Goal: Task Accomplishment & Management: Manage account settings

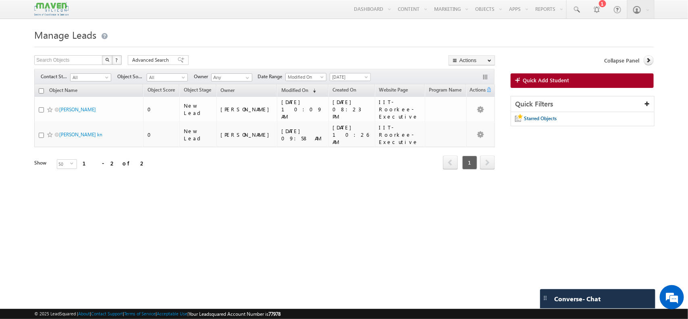
click at [353, 79] on span "[DATE]" at bounding box center [349, 76] width 38 height 7
click at [362, 76] on span "[DATE]" at bounding box center [349, 76] width 38 height 7
click at [366, 79] on span at bounding box center [367, 78] width 6 height 6
click at [580, 2] on link at bounding box center [576, 9] width 19 height 19
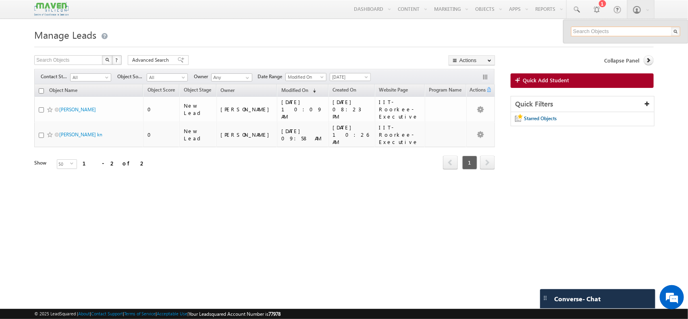
paste input "[EMAIL_ADDRESS][DOMAIN_NAME]"
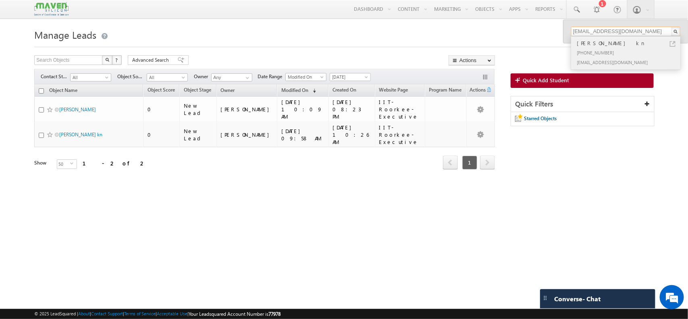
type input "[EMAIL_ADDRESS][DOMAIN_NAME]"
click at [593, 46] on div "[PERSON_NAME] kn" at bounding box center [629, 43] width 108 height 9
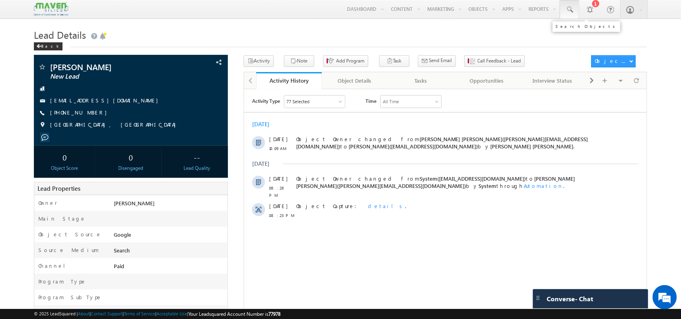
click at [572, 6] on span at bounding box center [569, 10] width 8 height 8
paste input "dhanushadhi05@gmail.com"
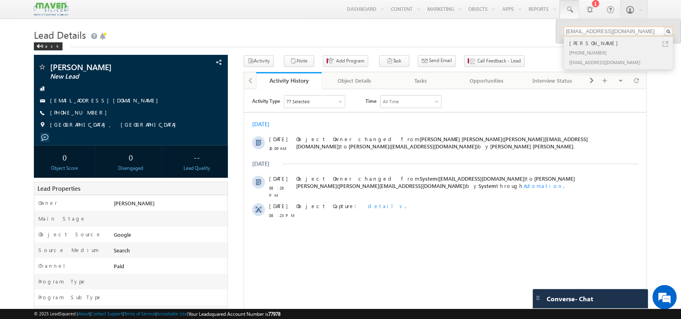
type input "[EMAIL_ADDRESS][DOMAIN_NAME]"
drag, startPoint x: 597, startPoint y: 45, endPoint x: 666, endPoint y: 44, distance: 68.6
click at [666, 44] on link at bounding box center [665, 44] width 6 height 6
click at [370, 26] on body "Menu Shubham lsq6@ maven -sili con.c om" at bounding box center [340, 279] width 681 height 558
click at [560, 9] on link at bounding box center [569, 9] width 19 height 19
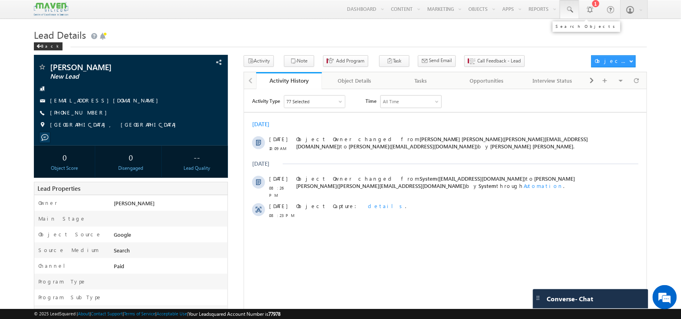
click at [569, 9] on span at bounding box center [569, 10] width 8 height 8
paste input "[EMAIL_ADDRESS][DOMAIN_NAME]"
click at [595, 36] on input "[EMAIL_ADDRESS][DOMAIN_NAME]" at bounding box center [618, 32] width 109 height 10
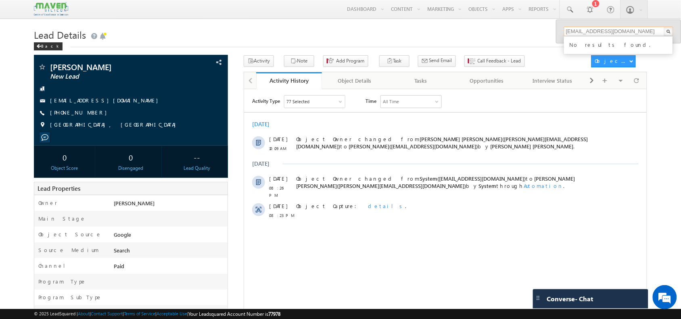
type input "[EMAIL_ADDRESS][DOMAIN_NAME]"
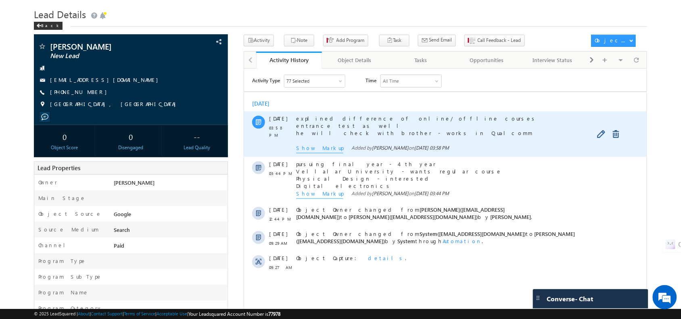
scroll to position [21, 0]
click at [311, 148] on span "Show Markup" at bounding box center [319, 148] width 47 height 9
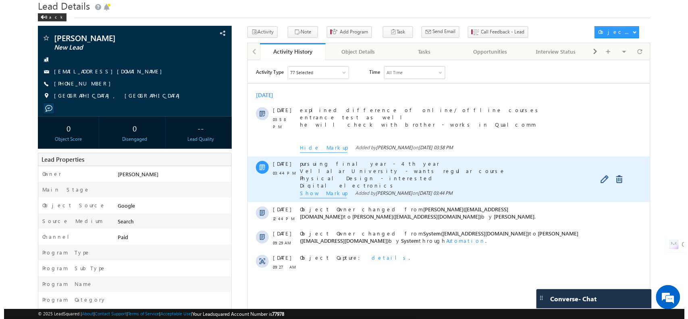
scroll to position [0, 0]
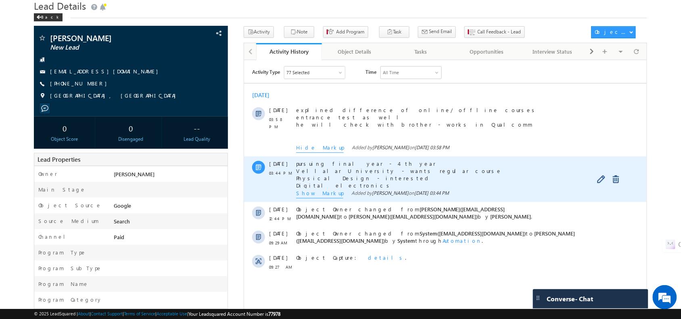
click at [316, 192] on span "Show Markup" at bounding box center [319, 193] width 47 height 9
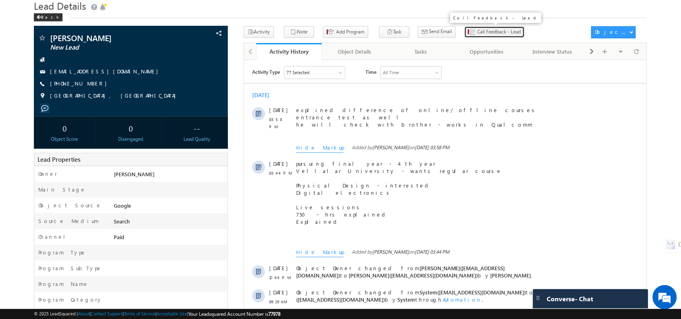
click at [477, 32] on span "Call Feedback - Lead" at bounding box center [499, 31] width 44 height 7
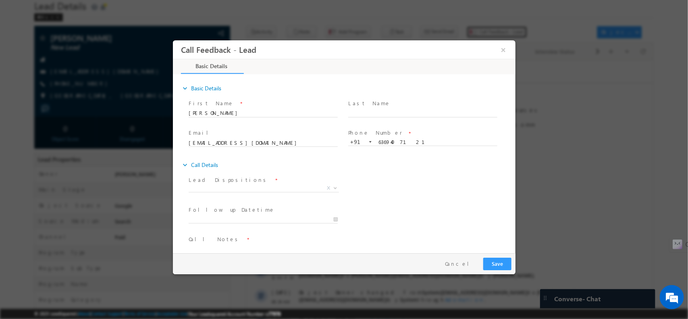
scroll to position [13, 0]
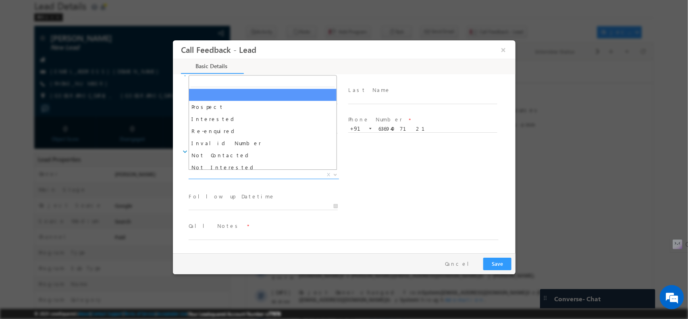
click at [260, 171] on span "X" at bounding box center [263, 175] width 150 height 8
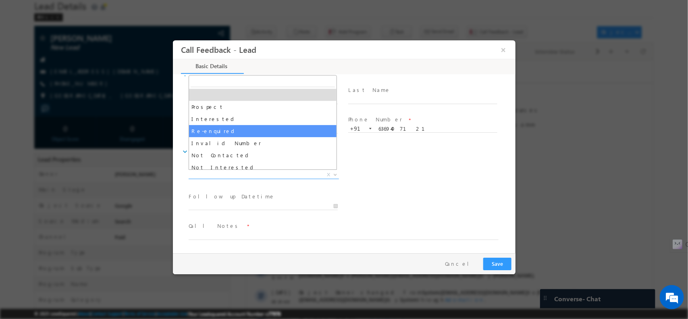
scroll to position [33, 0]
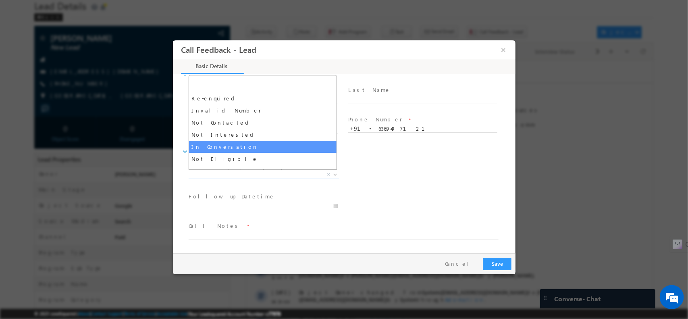
select select "In Conversation"
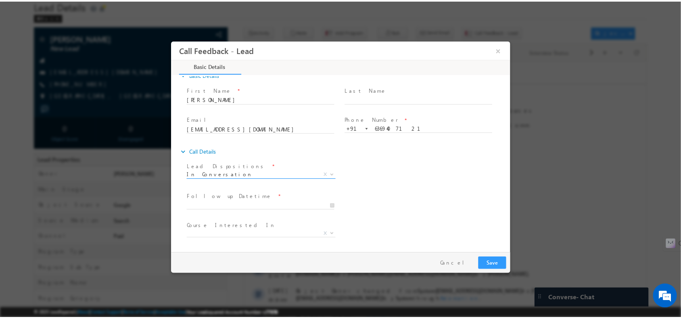
scroll to position [43, 0]
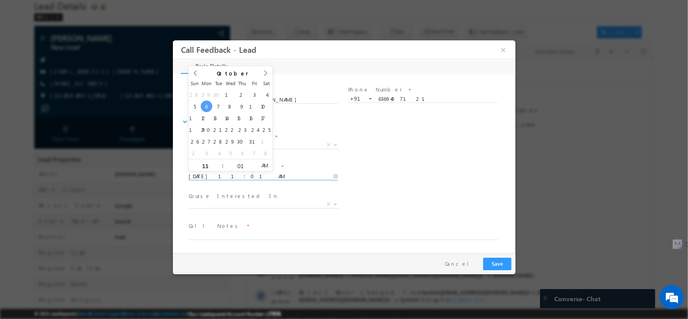
click at [250, 175] on input "06/10/2025 11:01 AM" at bounding box center [262, 176] width 149 height 8
type input "07/10/2025 11:01 AM"
click at [267, 229] on span "Call Notes *" at bounding box center [338, 225] width 301 height 9
click at [244, 239] on span at bounding box center [338, 243] width 301 height 9
click at [242, 237] on textarea at bounding box center [343, 234] width 310 height 9
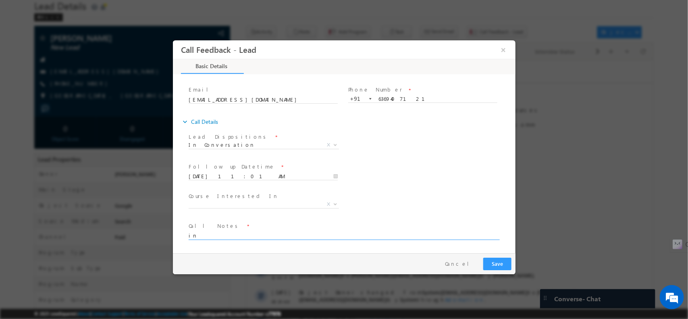
type textarea "i"
type textarea "call done"
click at [496, 264] on button "Save" at bounding box center [497, 263] width 28 height 12
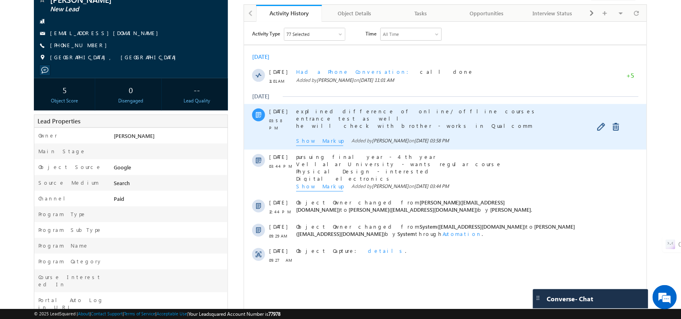
scroll to position [86, 0]
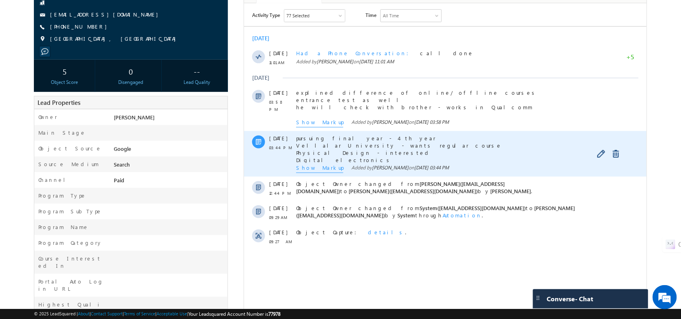
click at [309, 172] on span "Show Markup" at bounding box center [319, 168] width 47 height 9
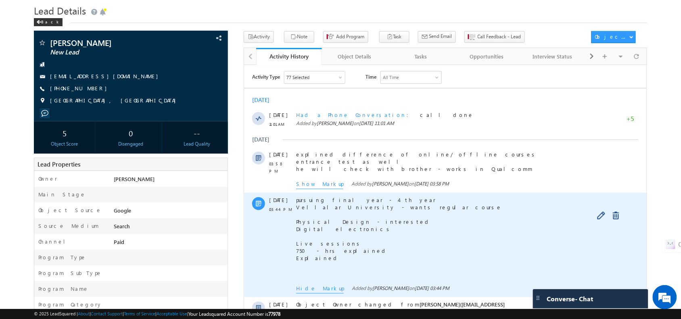
scroll to position [0, 0]
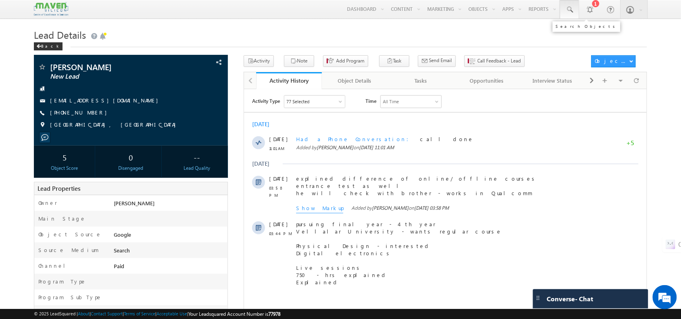
click at [576, 9] on link at bounding box center [569, 9] width 19 height 19
paste input "+93-787178185 -"
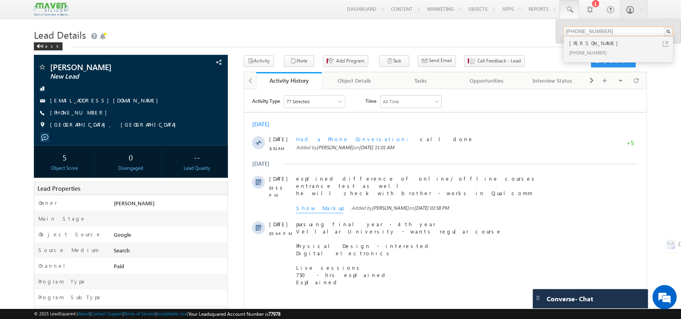
type input "+93-787178185"
click at [601, 44] on div "Ziaur rahman" at bounding box center [622, 43] width 108 height 9
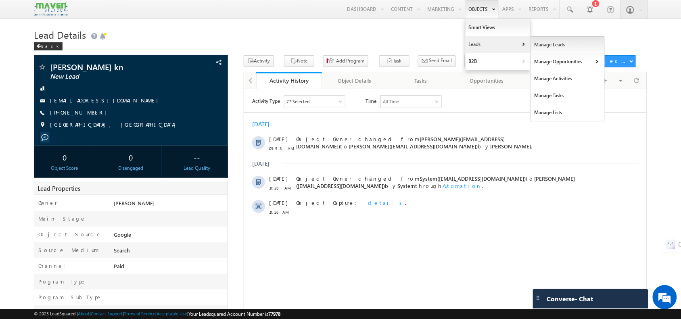
click at [545, 50] on link "Manage Leads" at bounding box center [568, 44] width 74 height 17
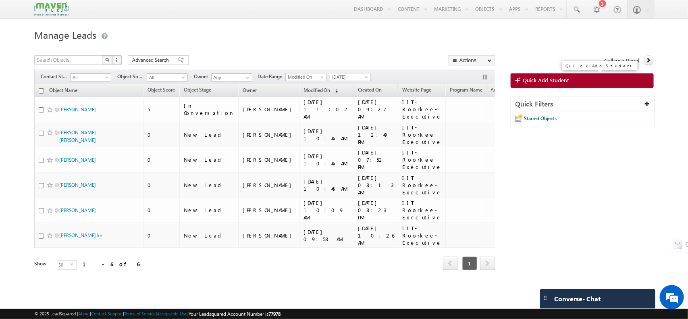
click at [550, 79] on span "Quick Add Student" at bounding box center [546, 80] width 46 height 7
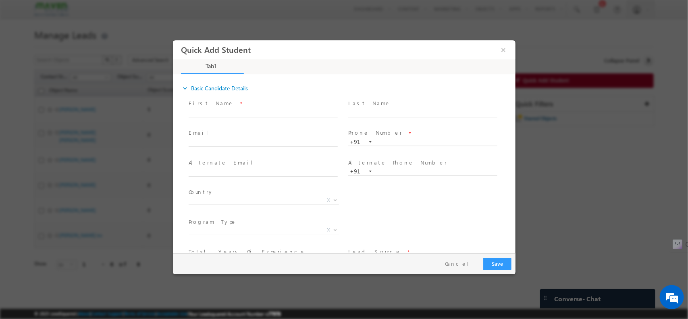
click at [239, 108] on span at bounding box center [266, 112] width 156 height 9
click at [214, 110] on input "text" at bounding box center [262, 113] width 149 height 8
type input "Ashish Memane"
drag, startPoint x: 294, startPoint y: 136, endPoint x: 283, endPoint y: 140, distance: 12.1
click at [283, 140] on div "Email *" at bounding box center [266, 138] width 156 height 19
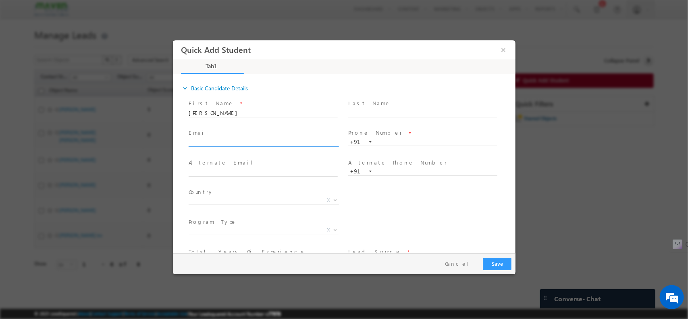
click at [283, 140] on input "text" at bounding box center [262, 143] width 149 height 8
paste input "ashishmemane99@gmail.com"
click at [270, 144] on input "ashishmemane99@gmail.com" at bounding box center [262, 143] width 149 height 8
type input "ashishmemane99@gmail.com"
click at [243, 171] on input "text" at bounding box center [262, 172] width 149 height 8
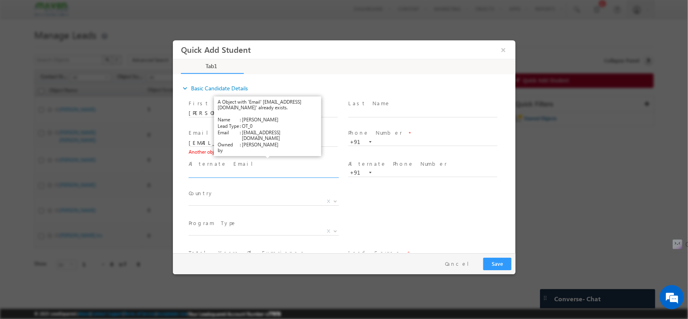
click at [268, 152] on link "View Details" at bounding box center [265, 151] width 25 height 5
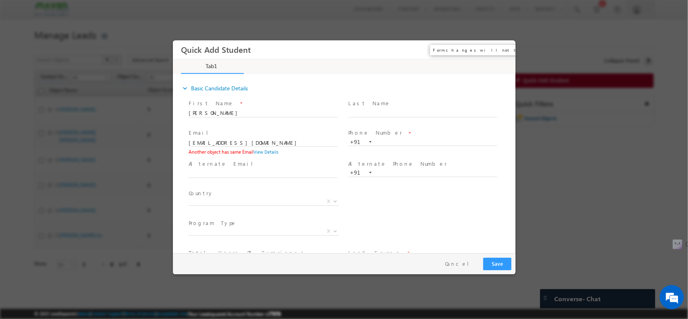
click at [502, 48] on button "×" at bounding box center [503, 49] width 14 height 15
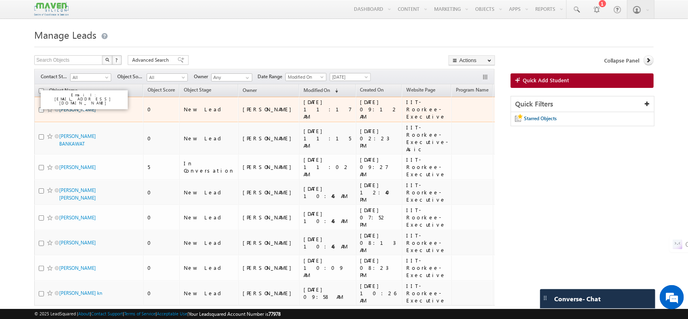
click at [82, 108] on link "[PERSON_NAME]" at bounding box center [77, 109] width 37 height 6
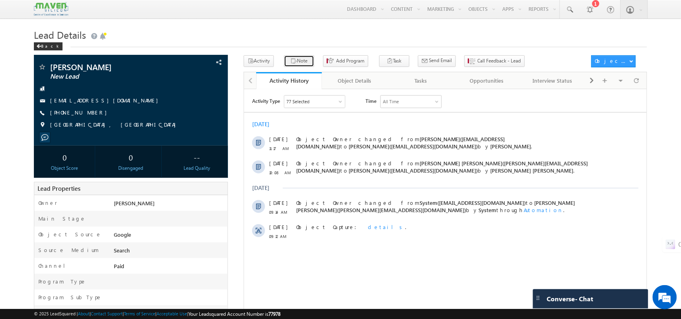
click at [297, 57] on button "Note" at bounding box center [299, 61] width 30 height 12
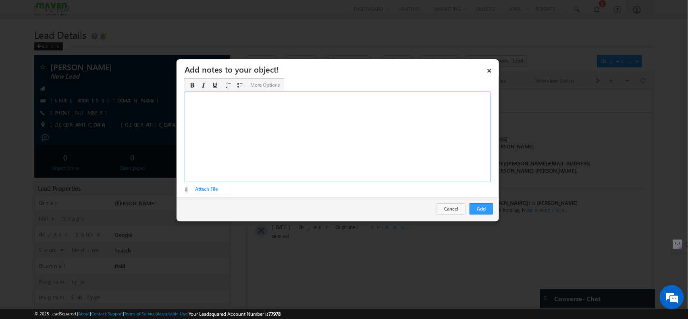
click at [381, 142] on div "Rich Text Editor, Description-inline-editor-div" at bounding box center [338, 137] width 306 height 91
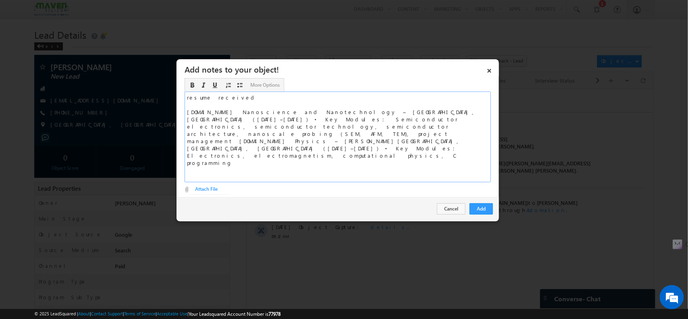
click at [451, 119] on div "resume received ​[DOMAIN_NAME] Nanoscience and Nanotechnology – [GEOGRAPHIC_DAT…" at bounding box center [338, 137] width 306 height 91
click at [451, 117] on div "resume received [DOMAIN_NAME] Nanoscience and Nanotechnology – [GEOGRAPHIC_DATA…" at bounding box center [338, 137] width 306 height 91
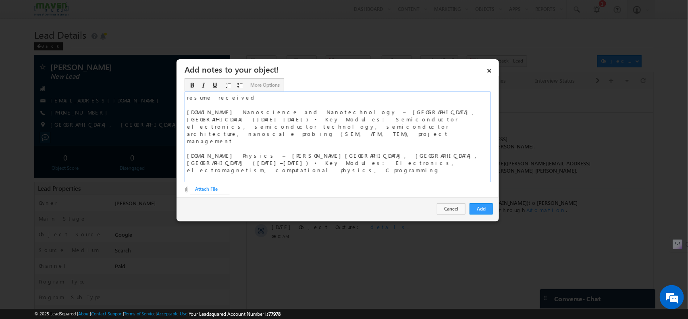
click at [269, 144] on div "resume received [DOMAIN_NAME] Nanoscience and Nanotechnology – [GEOGRAPHIC_DATA…" at bounding box center [338, 137] width 306 height 91
click at [273, 142] on div "resume received [DOMAIN_NAME] Nanoscience and Nanotechnology – [GEOGRAPHIC_DATA…" at bounding box center [338, 137] width 306 height 91
click at [482, 211] on button "Add" at bounding box center [481, 208] width 23 height 11
click at [484, 206] on button "Add" at bounding box center [481, 208] width 23 height 11
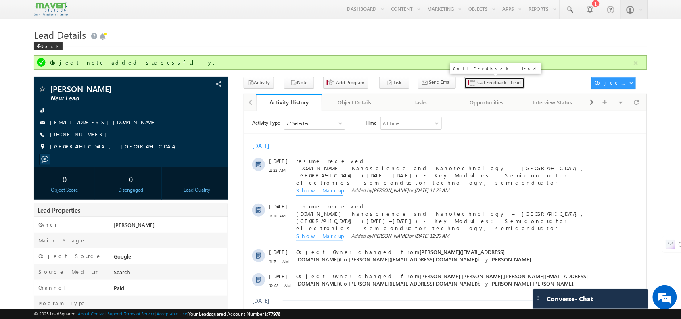
click at [477, 83] on span "Call Feedback - Lead" at bounding box center [499, 82] width 44 height 7
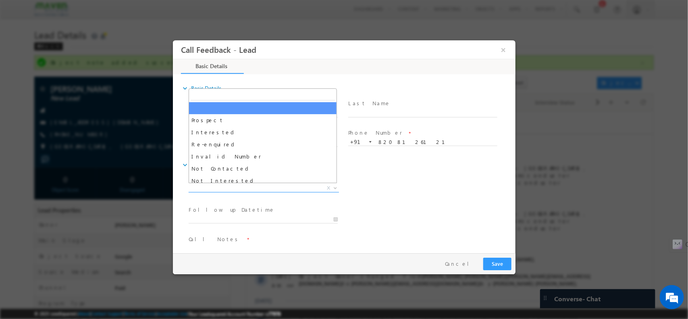
click at [254, 186] on span "X" at bounding box center [263, 188] width 150 height 8
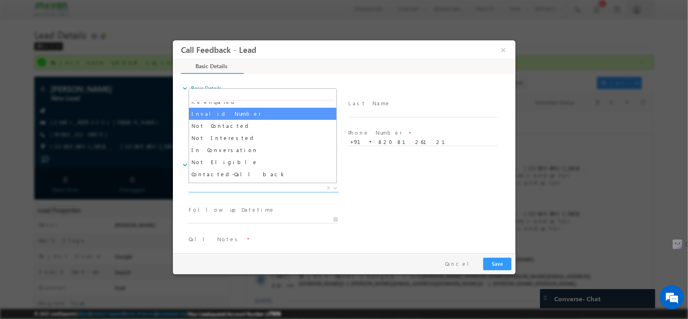
scroll to position [43, 0]
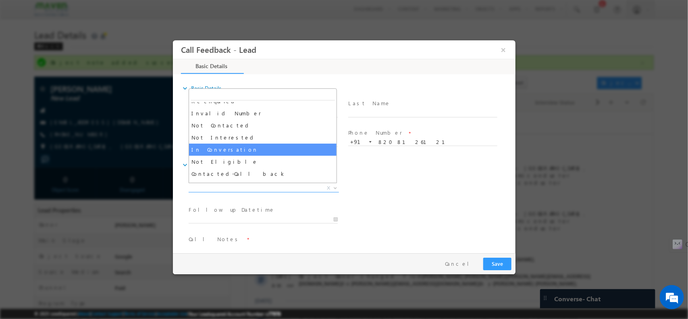
select select "In Conversation"
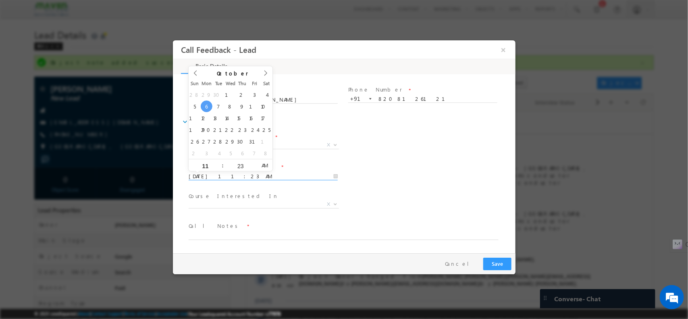
click at [264, 176] on input "06/10/2025 11:23 AM" at bounding box center [262, 176] width 149 height 8
click at [254, 161] on div "23" at bounding box center [239, 165] width 33 height 12
type input "07/10/2025 11:24 AM"
type input "24"
click at [254, 161] on span at bounding box center [254, 162] width 6 height 6
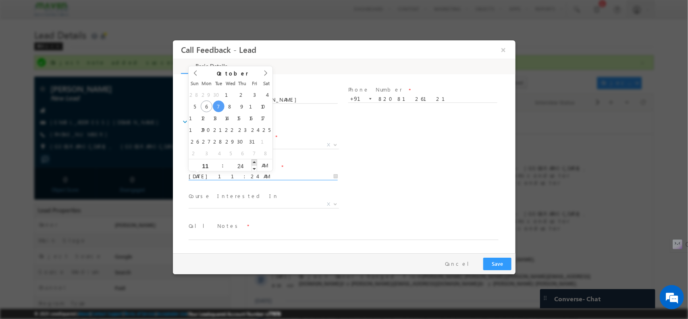
type input "07/10/2025 11:25 AM"
type input "25"
click at [254, 161] on span at bounding box center [254, 162] width 6 height 6
type input "07/10/2025 11:26 AM"
type input "26"
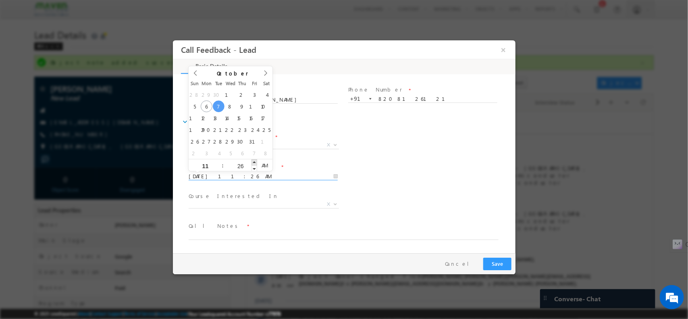
click at [254, 161] on span at bounding box center [254, 162] width 6 height 6
type input "07/10/2025 11:27 AM"
type input "27"
click at [254, 161] on span at bounding box center [254, 162] width 6 height 6
type input "07/10/2025 12:27 PM"
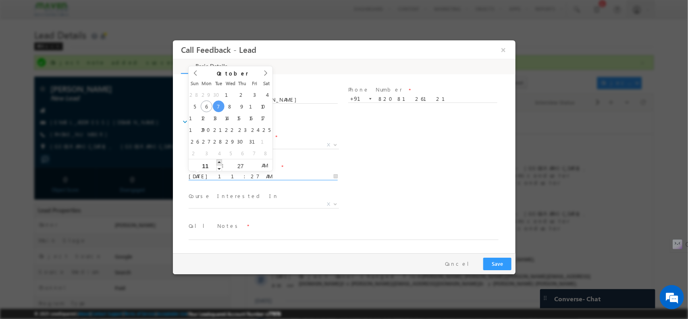
type input "12"
click at [219, 160] on span at bounding box center [219, 162] width 6 height 6
type input "07/10/2025 1:27 PM"
type input "01"
click at [219, 160] on span at bounding box center [219, 162] width 6 height 6
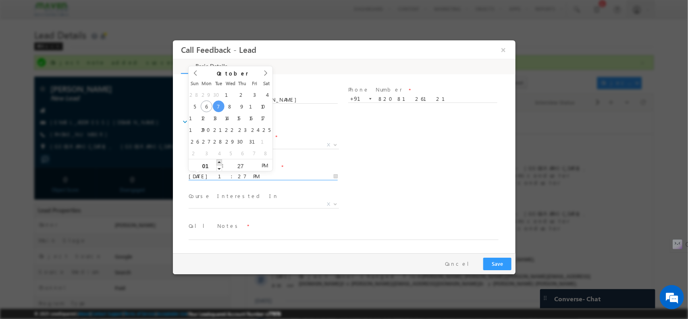
type input "07/10/2025 2:27 PM"
type input "02"
click at [219, 160] on span at bounding box center [219, 162] width 6 height 6
type input "07/10/2025 3:27 PM"
type input "03"
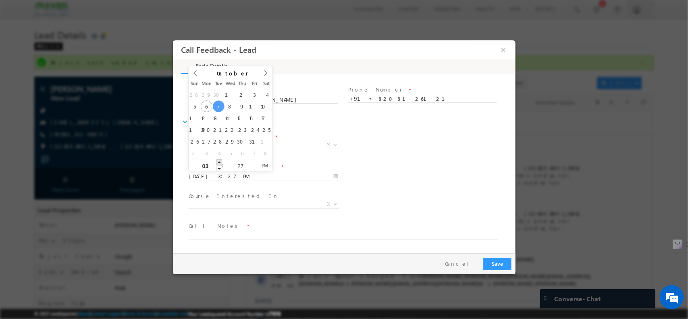
click at [219, 160] on span at bounding box center [219, 162] width 6 height 6
type input "07/10/2025 4:27 PM"
type input "04"
click at [219, 160] on span at bounding box center [219, 162] width 6 height 6
type input "07/10/2025 5:27 PM"
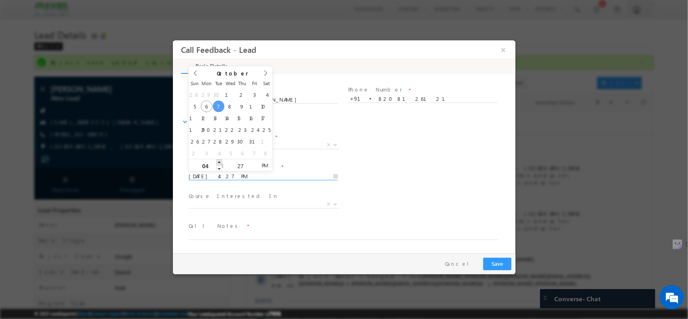
type input "05"
click at [219, 160] on span at bounding box center [219, 162] width 6 height 6
type input "07/10/2025 5:26 PM"
type input "26"
click at [255, 169] on span at bounding box center [254, 168] width 6 height 6
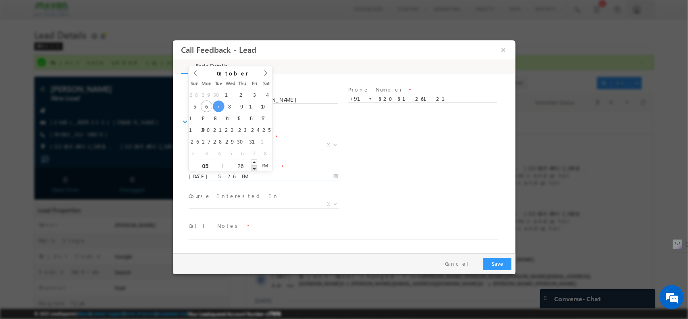
type input "07/10/2025 5:25 PM"
type input "25"
click at [255, 169] on span at bounding box center [254, 168] width 6 height 6
type input "07/10/2025 5:24 PM"
type input "24"
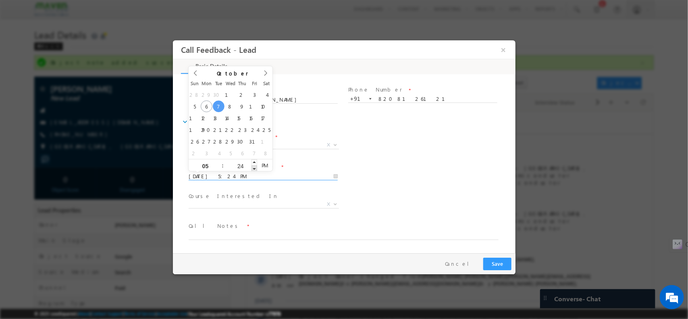
click at [255, 169] on span at bounding box center [254, 168] width 6 height 6
type input "07/10/2025 5:23 PM"
type input "23"
click at [255, 169] on span at bounding box center [254, 168] width 6 height 6
type input "07/10/2025 5:22 PM"
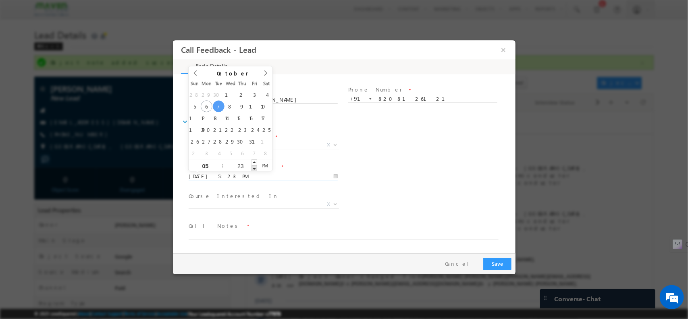
type input "22"
click at [255, 169] on span at bounding box center [254, 168] width 6 height 6
type input "07/10/2025 5:21 PM"
type input "21"
click at [255, 169] on span at bounding box center [254, 168] width 6 height 6
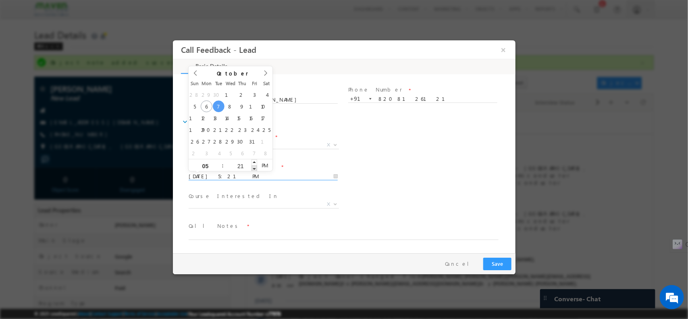
type input "07/10/2025 5:20 PM"
type input "20"
click at [255, 169] on span at bounding box center [254, 168] width 6 height 6
type input "07/10/2025 5:19 PM"
type input "19"
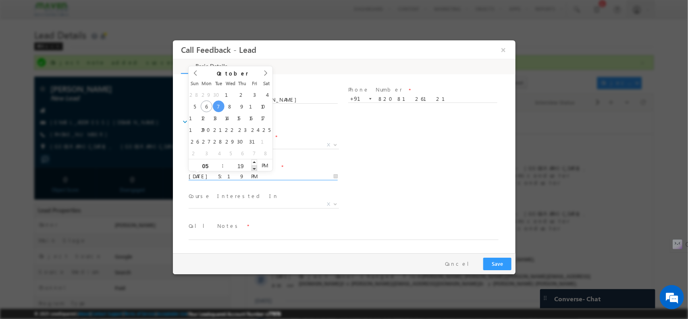
click at [255, 169] on span at bounding box center [254, 168] width 6 height 6
type input "07/10/2025 5:18 PM"
type input "18"
click at [255, 169] on span at bounding box center [254, 168] width 6 height 6
type input "07/10/2025 5:17 PM"
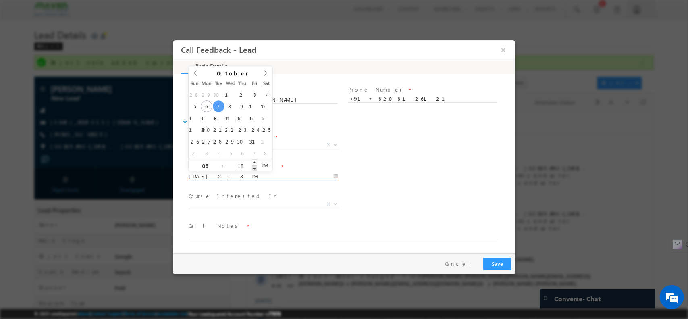
type input "17"
click at [255, 169] on span at bounding box center [254, 168] width 6 height 6
type input "07/10/2025 5:16 PM"
type input "16"
click at [255, 169] on span at bounding box center [254, 168] width 6 height 6
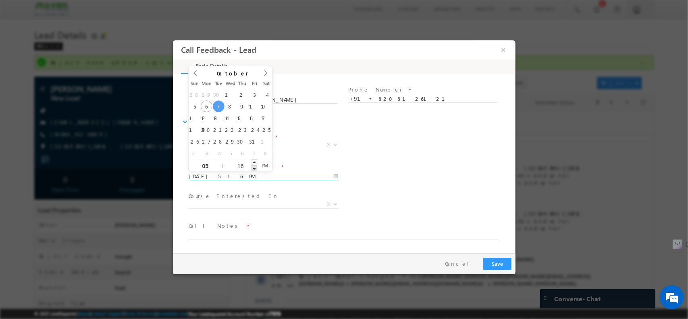
type input "07/10/2025 5:15 PM"
type input "15"
click at [255, 169] on span at bounding box center [254, 168] width 6 height 6
type input "07/10/2025 5:14 PM"
type input "14"
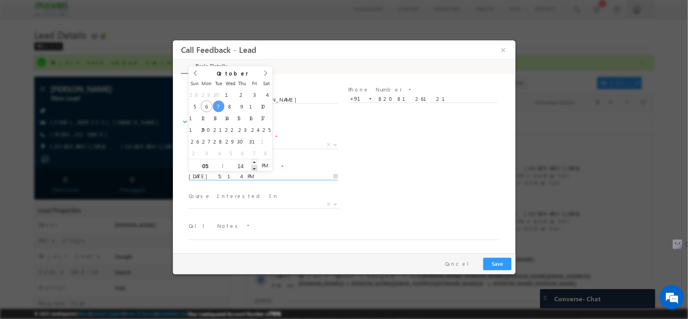
click at [255, 169] on span at bounding box center [254, 168] width 6 height 6
type input "07/10/2025 5:13 PM"
type input "13"
click at [255, 169] on span at bounding box center [254, 168] width 6 height 6
type input "07/10/2025 5:12 PM"
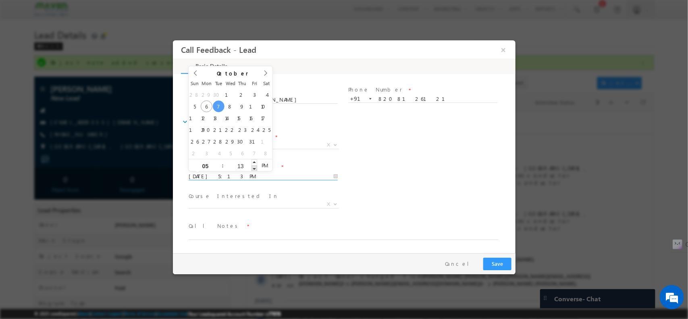
type input "12"
click at [255, 169] on span at bounding box center [254, 168] width 6 height 6
type input "07/10/2025 5:11 PM"
type input "11"
click at [255, 169] on span at bounding box center [254, 168] width 6 height 6
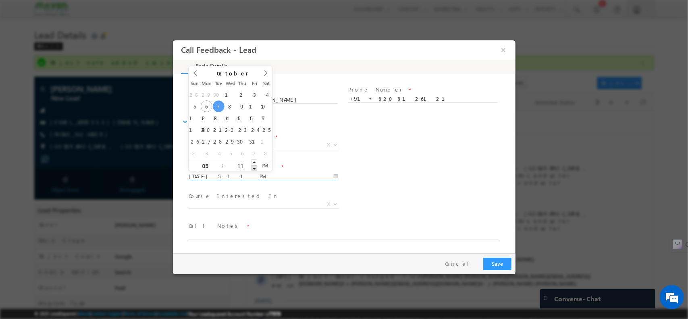
type input "07/10/2025 5:10 PM"
type input "10"
click at [255, 169] on span at bounding box center [254, 168] width 6 height 6
type input "07/10/2025 5:09 PM"
type input "09"
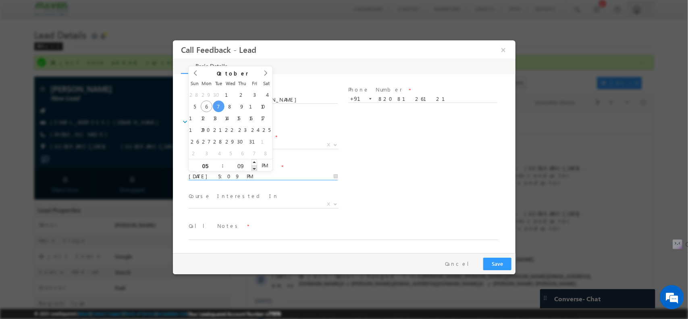
click at [255, 169] on span at bounding box center [254, 168] width 6 height 6
type input "07/10/2025 5:08 PM"
type input "08"
click at [255, 169] on span at bounding box center [254, 168] width 6 height 6
type input "07/10/2025 5:07 PM"
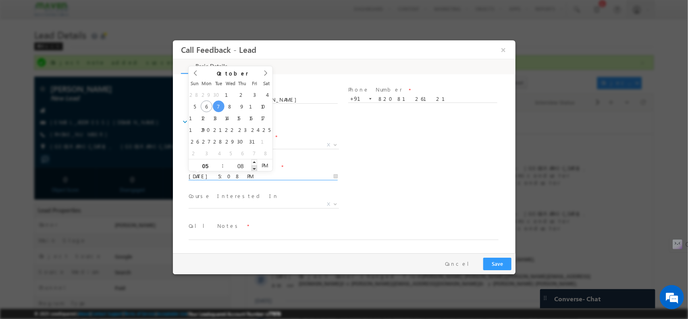
type input "07"
click at [255, 169] on span at bounding box center [254, 168] width 6 height 6
type input "07/10/2025 5:06 PM"
type input "06"
click at [255, 169] on span at bounding box center [254, 168] width 6 height 6
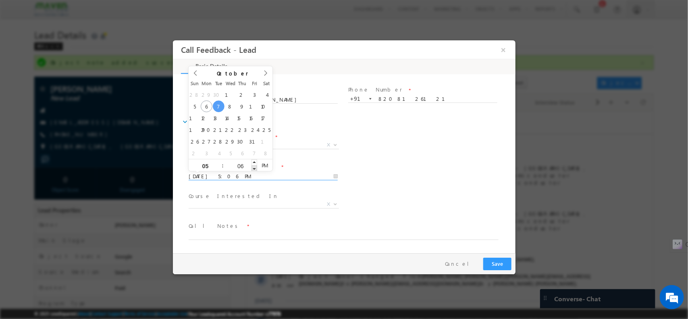
type input "07/10/2025 5:05 PM"
type input "05"
click at [255, 169] on span at bounding box center [254, 168] width 6 height 6
type input "07/10/2025 5:04 PM"
type input "04"
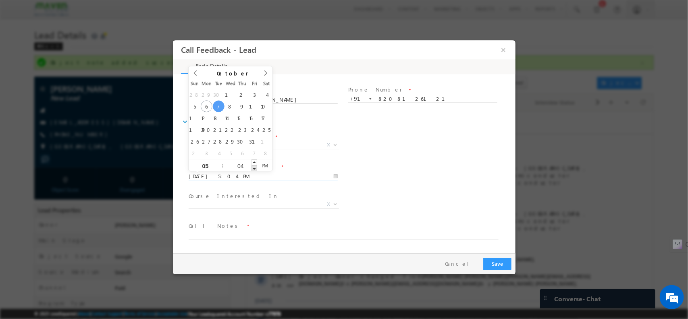
click at [255, 169] on span at bounding box center [254, 168] width 6 height 6
type input "07/10/2025 5:03 PM"
type input "03"
click at [255, 169] on span at bounding box center [254, 168] width 6 height 6
type input "07/10/2025 5:02 PM"
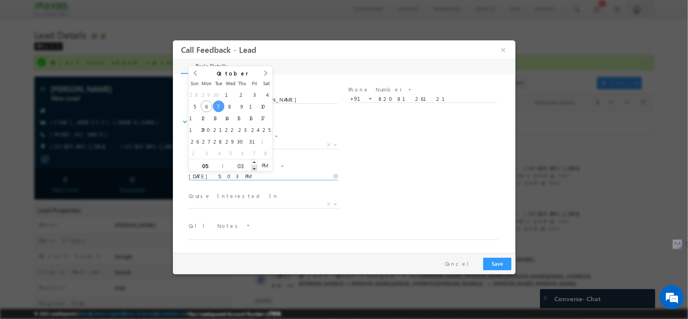
type input "02"
click at [255, 169] on span at bounding box center [254, 168] width 6 height 6
type input "07/10/2025 5:01 PM"
type input "01"
click at [255, 169] on span at bounding box center [254, 168] width 6 height 6
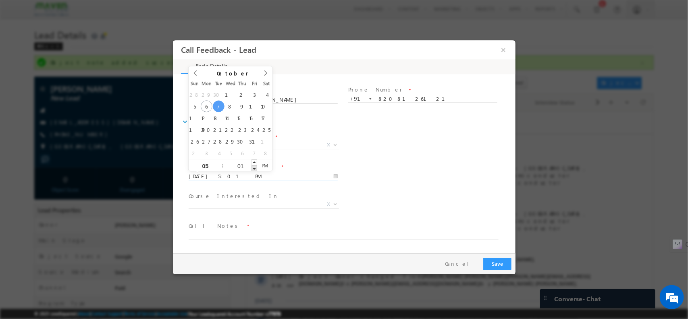
type input "07/10/2025 5:00 PM"
type input "00"
click at [255, 169] on span at bounding box center [254, 168] width 6 height 6
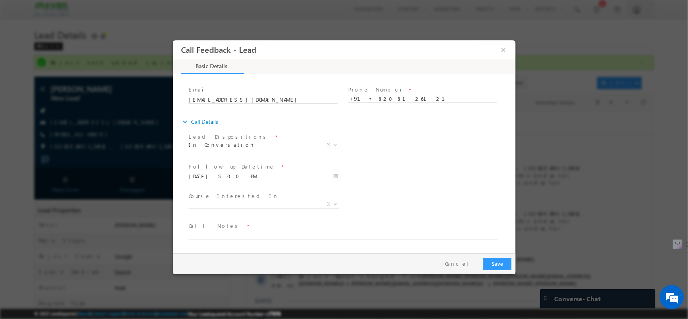
click at [250, 228] on span "Call Notes *" at bounding box center [338, 225] width 301 height 9
click at [243, 233] on textarea at bounding box center [343, 234] width 310 height 9
type textarea "notes"
click at [501, 260] on button "Save" at bounding box center [497, 263] width 28 height 12
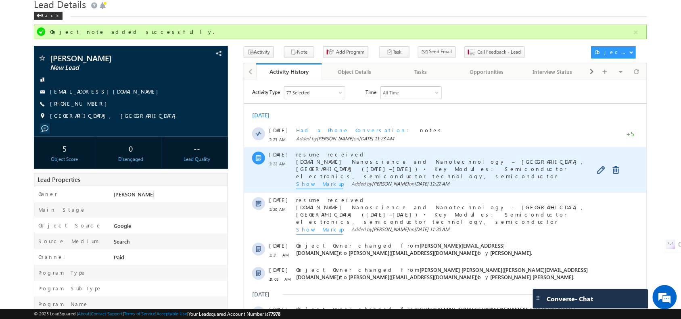
scroll to position [0, 0]
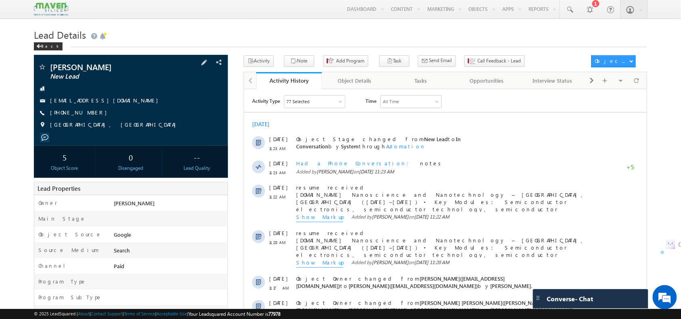
drag, startPoint x: 119, startPoint y: 99, endPoint x: 119, endPoint y: 107, distance: 7.7
click at [119, 107] on div "[PERSON_NAME] New Lead [EMAIL_ADDRESS][DOMAIN_NAME] [PHONE_NUMBER]" at bounding box center [130, 98] width 185 height 70
click at [130, 106] on div "[PERSON_NAME] New Lead [EMAIL_ADDRESS][DOMAIN_NAME] [PHONE_NUMBER]" at bounding box center [130, 98] width 185 height 70
drag, startPoint x: 93, startPoint y: 117, endPoint x: 62, endPoint y: 100, distance: 35.9
click at [62, 100] on div "[PERSON_NAME] New Lead [EMAIL_ADDRESS][DOMAIN_NAME] [PHONE_NUMBER]" at bounding box center [130, 98] width 185 height 70
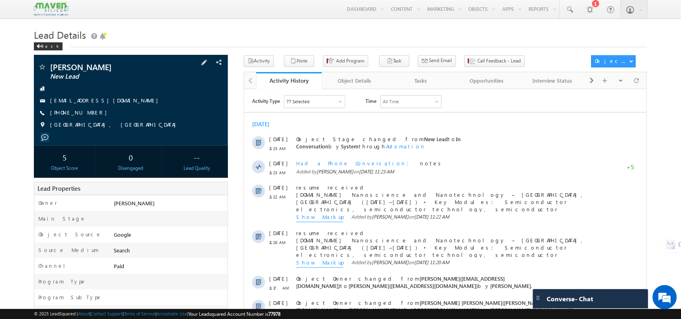
click at [43, 87] on span at bounding box center [42, 89] width 8 height 8
drag, startPoint x: 51, startPoint y: 96, endPoint x: 87, endPoint y: 113, distance: 40.2
click at [87, 113] on div "Ashish Memane New Lead Ashishmemane99@gmail.com +91-8208126121" at bounding box center [130, 98] width 185 height 70
click at [103, 115] on div "+91-8208126121" at bounding box center [130, 113] width 185 height 8
drag, startPoint x: 96, startPoint y: 113, endPoint x: 67, endPoint y: 111, distance: 29.1
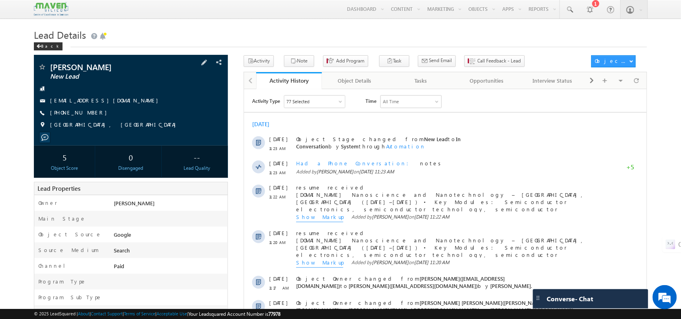
click at [67, 111] on div "+91-8208126121" at bounding box center [130, 113] width 185 height 8
click at [114, 116] on div "+91-8208126121" at bounding box center [130, 113] width 185 height 8
drag, startPoint x: 48, startPoint y: 99, endPoint x: 99, endPoint y: 121, distance: 55.1
click at [99, 121] on div "Ashish Memane New Lead Ashishmemane99@gmail.com +91-8208126121" at bounding box center [130, 98] width 185 height 70
copy div "Ashishmemane99@gmail.com +91-8208126121"
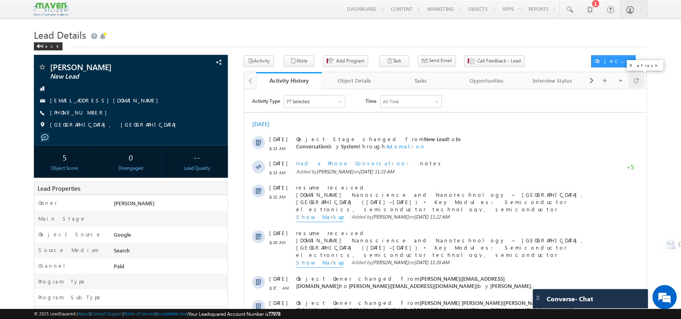
click at [634, 84] on span at bounding box center [636, 80] width 5 height 14
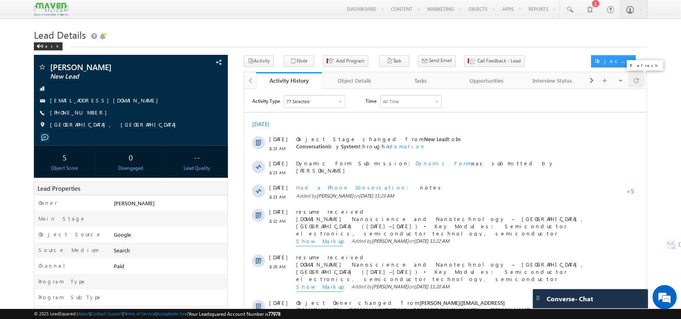
click at [632, 87] on div at bounding box center [636, 80] width 16 height 14
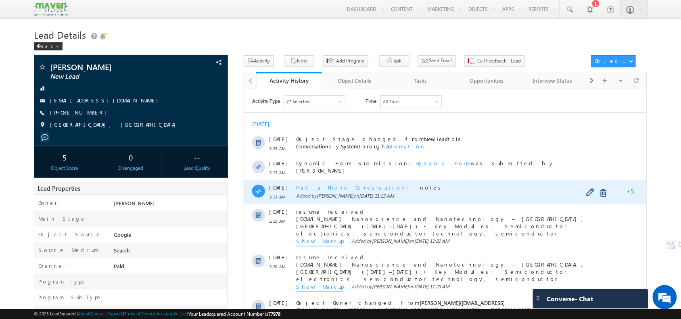
scroll to position [1, 0]
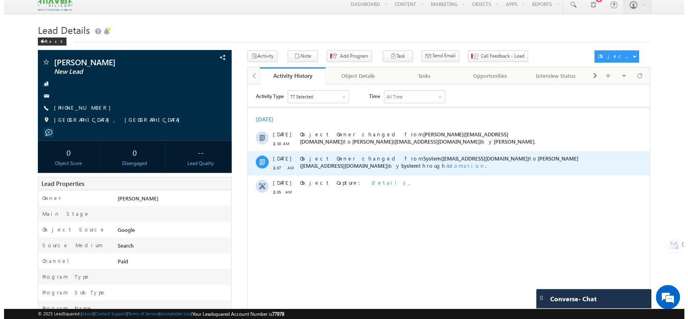
scroll to position [4, 0]
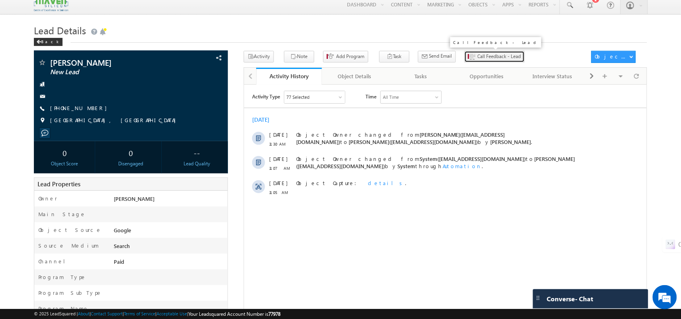
click at [479, 54] on span "Call Feedback - Lead" at bounding box center [499, 56] width 44 height 7
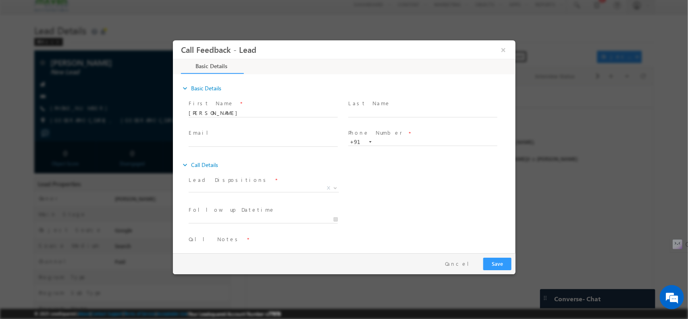
scroll to position [0, 0]
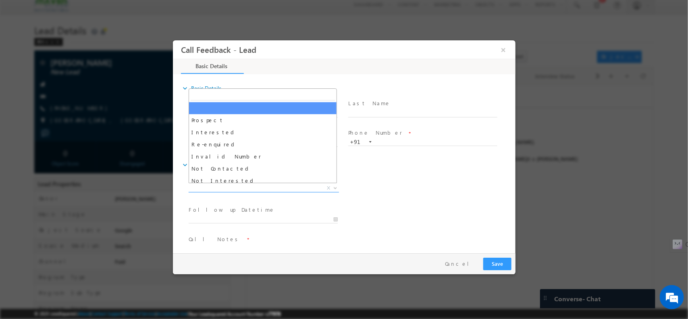
click at [262, 190] on span "X" at bounding box center [263, 188] width 150 height 8
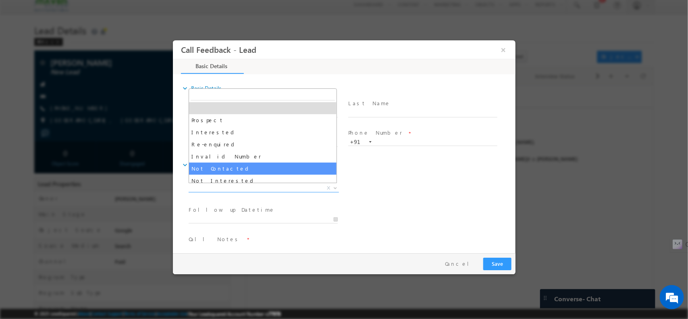
select select "Not Contacted"
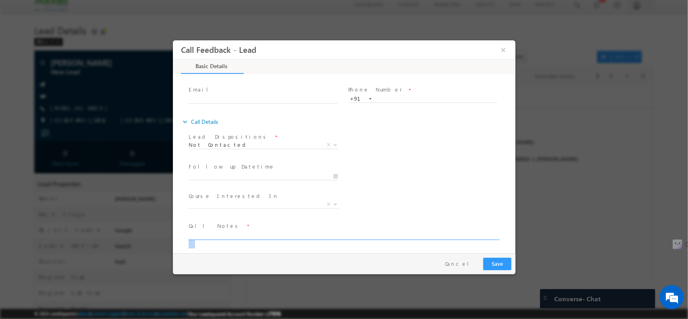
drag, startPoint x: 253, startPoint y: 243, endPoint x: 228, endPoint y: 231, distance: 27.8
click at [228, 231] on span at bounding box center [346, 235] width 317 height 10
click at [228, 231] on textarea at bounding box center [343, 234] width 310 height 9
type textarea "international number / WA sent"
click at [503, 265] on button "Save" at bounding box center [497, 263] width 28 height 12
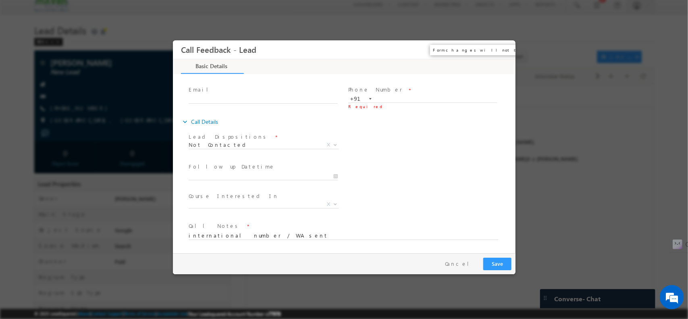
click at [502, 54] on button "×" at bounding box center [503, 49] width 14 height 15
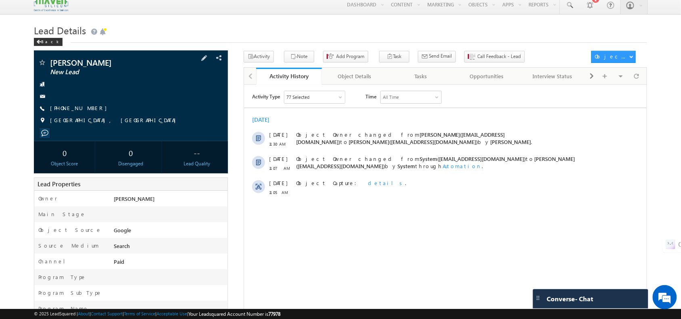
click at [67, 110] on span "+93-787178185" at bounding box center [80, 108] width 61 height 8
drag, startPoint x: 90, startPoint y: 108, endPoint x: 96, endPoint y: 116, distance: 10.1
click at [96, 116] on div "Ziaur rahman New Lead +93-787178185 Kabul, Afghanistan" at bounding box center [130, 93] width 185 height 70
copy div "+93-787178185"
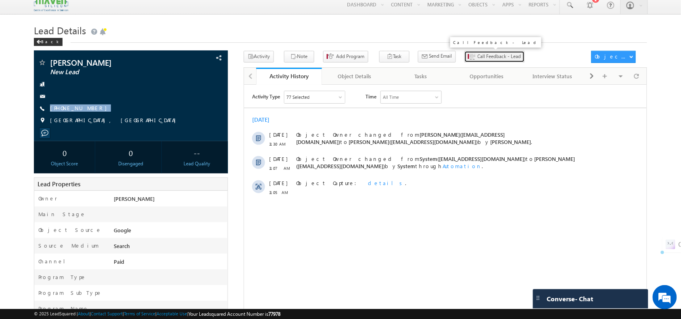
click at [477, 60] on span "Call Feedback - Lead" at bounding box center [499, 56] width 44 height 7
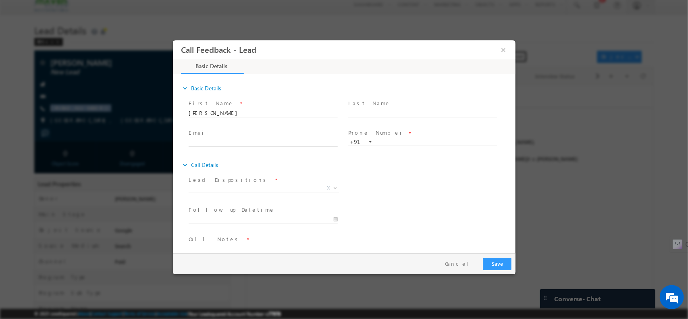
scroll to position [0, 0]
click at [387, 143] on input "text" at bounding box center [422, 142] width 149 height 8
click at [402, 141] on input "text" at bounding box center [422, 142] width 149 height 8
click at [503, 45] on button "×" at bounding box center [503, 49] width 14 height 15
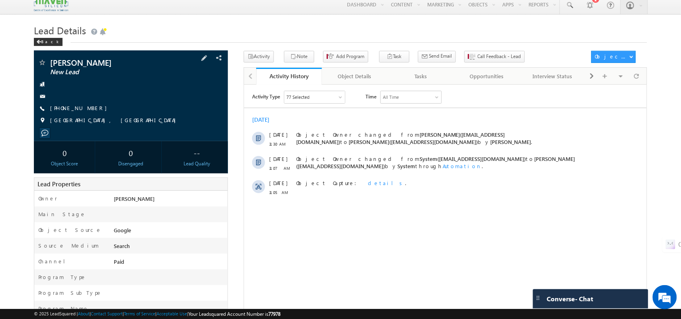
click at [95, 107] on div "+93-787178185" at bounding box center [130, 108] width 185 height 8
drag, startPoint x: 90, startPoint y: 109, endPoint x: 74, endPoint y: 116, distance: 17.7
click at [74, 116] on div "Ziaur rahman New Lead +93-787178185 Kabul, Afghanistan" at bounding box center [130, 93] width 185 height 70
copy div "+93-787178185"
click at [477, 57] on span "Call Feedback - Lead" at bounding box center [499, 56] width 44 height 7
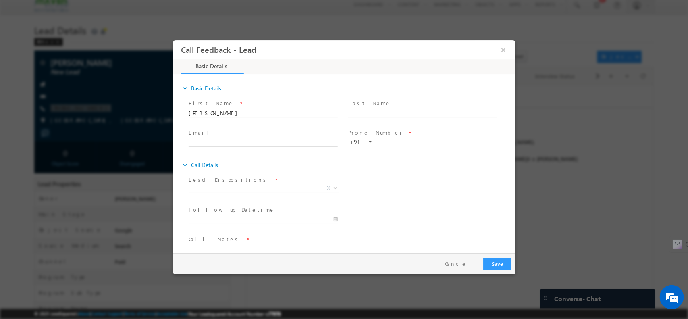
click at [398, 144] on input "text" at bounding box center [422, 142] width 149 height 8
type input "93787178185"
click at [363, 141] on input "+91" at bounding box center [358, 141] width 17 height 7
click at [369, 142] on div at bounding box center [370, 142] width 2 height 2
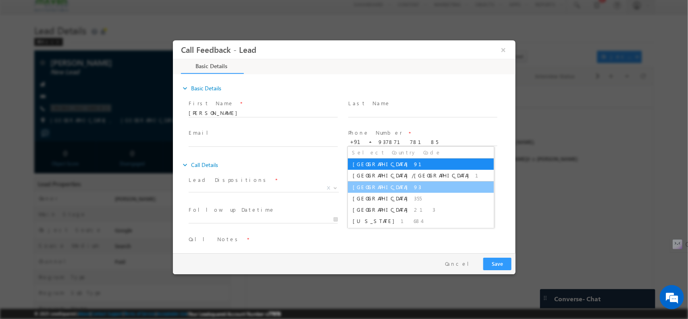
click at [416, 183] on li "Afghanistan 93" at bounding box center [421, 186] width 146 height 11
type input "+93"
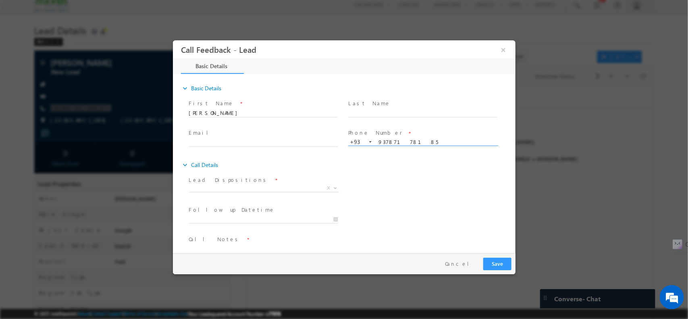
click at [381, 141] on input "93787178185" at bounding box center [422, 142] width 149 height 8
click at [389, 143] on input "93787178185" at bounding box center [422, 142] width 149 height 8
click at [381, 142] on input "93787178185" at bounding box center [422, 142] width 149 height 8
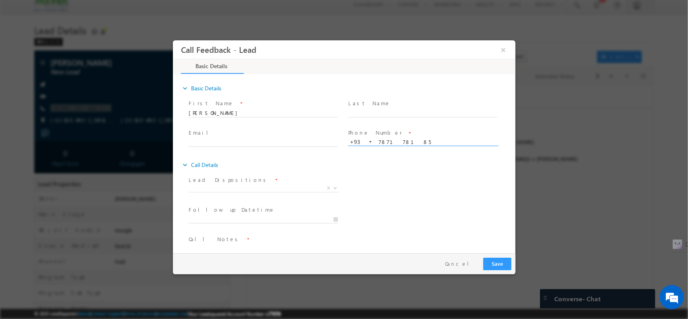
scroll to position [13, 0]
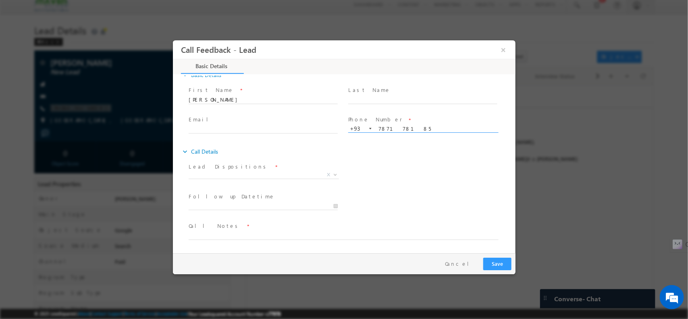
type input "787178185"
click at [254, 167] on span "Lead Dispositions *" at bounding box center [262, 166] width 149 height 9
drag, startPoint x: 252, startPoint y: 168, endPoint x: 248, endPoint y: 171, distance: 4.4
click at [248, 171] on div "Lead Dispositions * Prospect Interested Re-enquired Invalid Number Not Contacte…" at bounding box center [266, 171] width 156 height 19
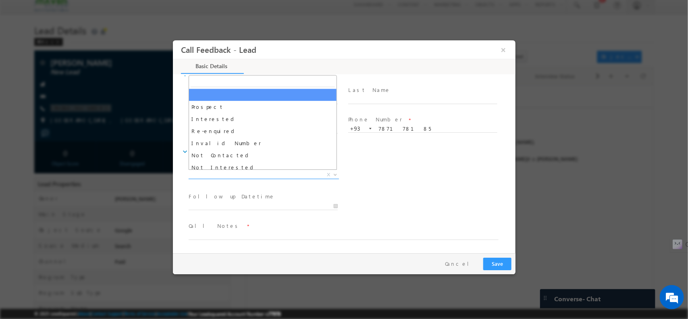
click at [248, 171] on span "X" at bounding box center [263, 175] width 150 height 8
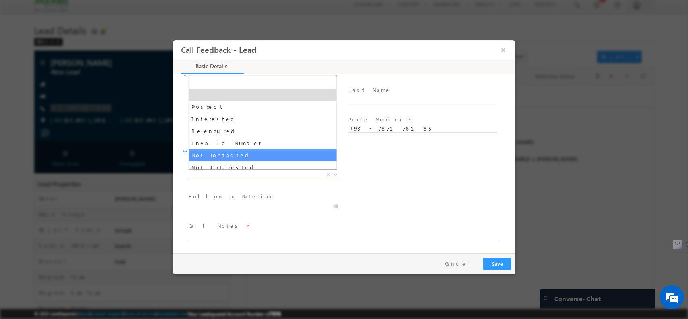
select select "Not Contacted"
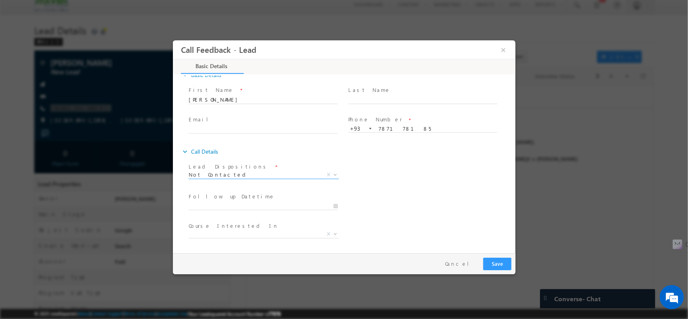
scroll to position [43, 0]
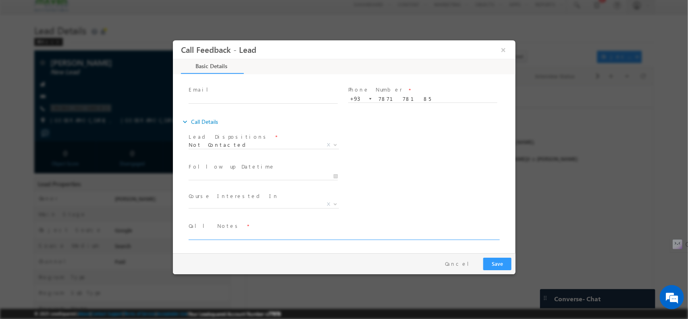
click at [226, 231] on textarea at bounding box center [343, 234] width 310 height 9
type textarea "Not reachable"
click at [500, 266] on button "Save" at bounding box center [497, 263] width 28 height 12
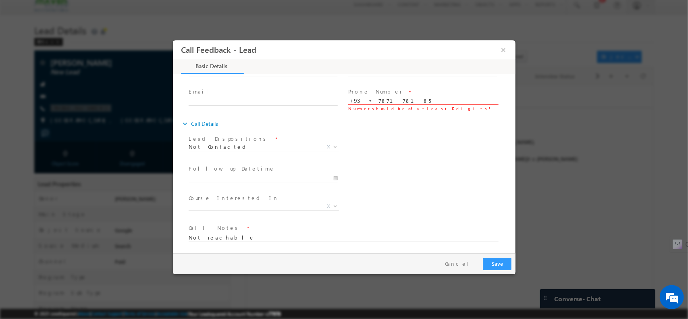
click at [411, 99] on input "787178185" at bounding box center [422, 101] width 149 height 8
click at [375, 102] on input "787178185" at bounding box center [422, 101] width 149 height 8
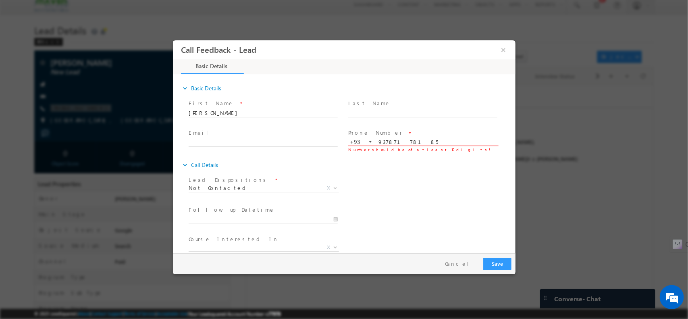
scroll to position [43, 0]
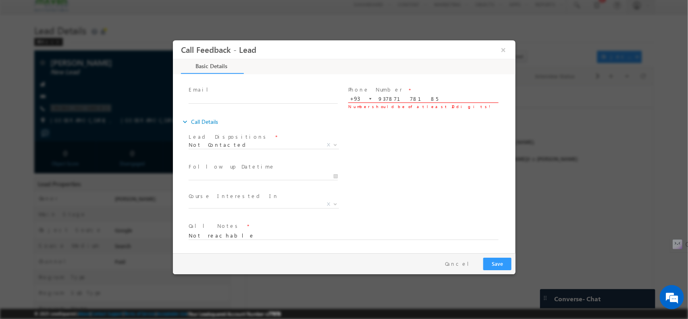
type input "93787178185"
click at [498, 267] on button "Save" at bounding box center [497, 263] width 28 height 12
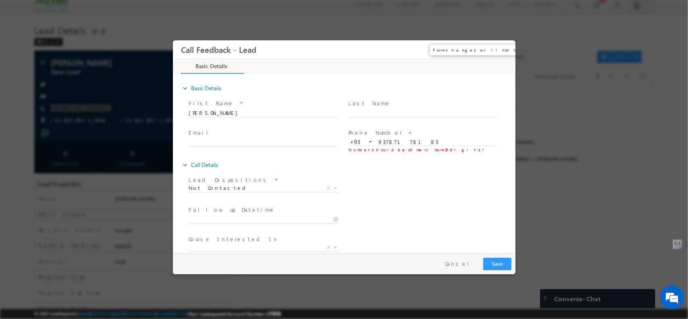
click at [500, 53] on button "×" at bounding box center [503, 49] width 14 height 15
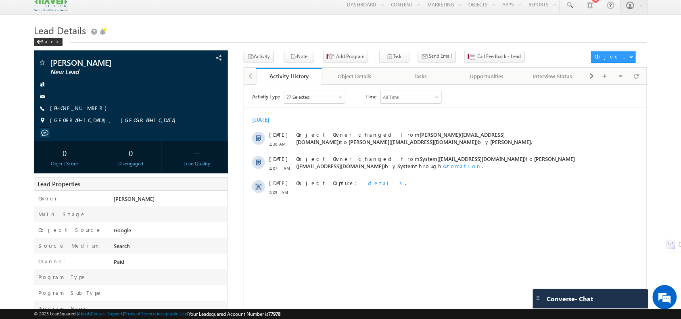
click at [475, 51] on div "Lead Details Back" at bounding box center [340, 36] width 612 height 29
click at [477, 60] on span "Call Feedback - Lead" at bounding box center [499, 56] width 44 height 7
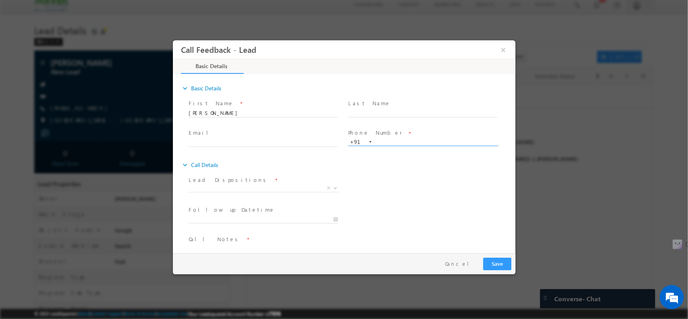
click at [379, 143] on input "text" at bounding box center [422, 142] width 149 height 8
click at [500, 44] on button "×" at bounding box center [503, 49] width 14 height 15
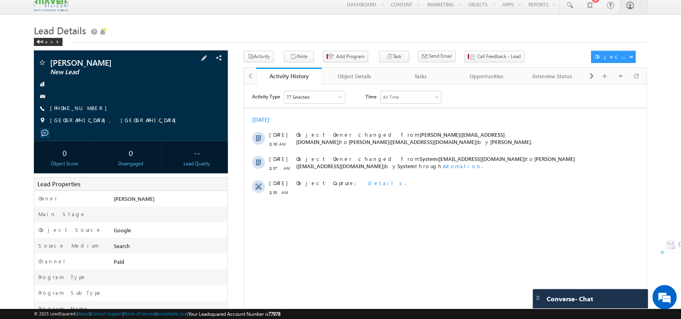
drag, startPoint x: 93, startPoint y: 112, endPoint x: 46, endPoint y: 75, distance: 59.1
click at [44, 56] on div "Ziaur rahman New Lead" at bounding box center [131, 95] width 194 height 91
drag, startPoint x: 102, startPoint y: 123, endPoint x: 51, endPoint y: 56, distance: 84.7
click at [51, 56] on div "Ziaur rahman New Lead" at bounding box center [131, 95] width 194 height 91
copy div "Ziaur rahman New Lead +93-787178185"
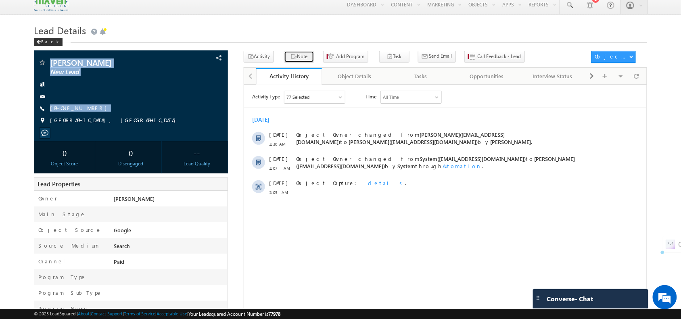
click at [297, 62] on button "Note" at bounding box center [299, 57] width 30 height 12
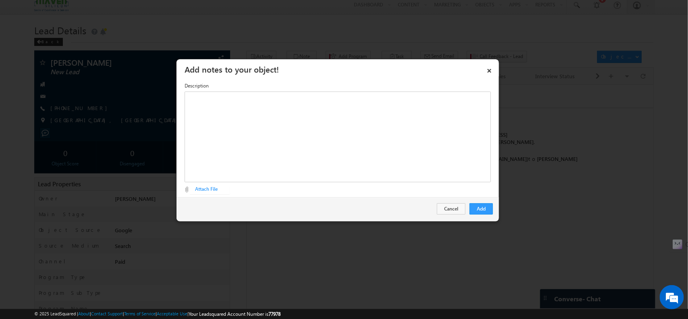
click at [384, 152] on div "× Add notes to your object! Description Attach File Attach File Add Cancel" at bounding box center [337, 140] width 323 height 163
click at [359, 141] on div "Rich Text Editor, Description-inline-editor-div" at bounding box center [338, 137] width 306 height 91
paste div "Rich Text Editor, Description-inline-editor-div"
click at [218, 100] on span "Ziaur rahmanNew Lead" at bounding box center [226, 97] width 79 height 7
click at [206, 113] on span "+93-787178185" at bounding box center [217, 111] width 61 height 7
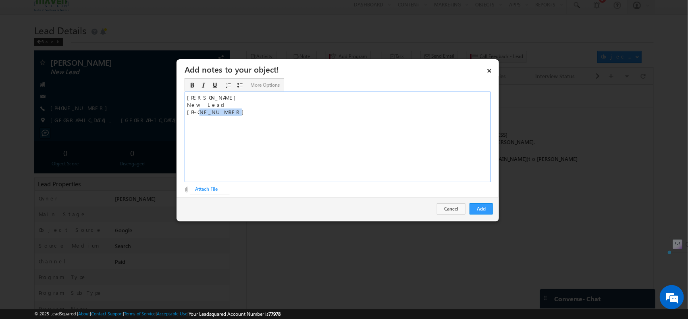
click at [206, 113] on span "+93-787178185" at bounding box center [217, 111] width 61 height 7
click at [214, 121] on div "Rich Text Editor, Description-inline-editor-div" at bounding box center [338, 119] width 302 height 7
click at [214, 112] on span "+93-787178185" at bounding box center [217, 111] width 61 height 7
copy span "787178185"
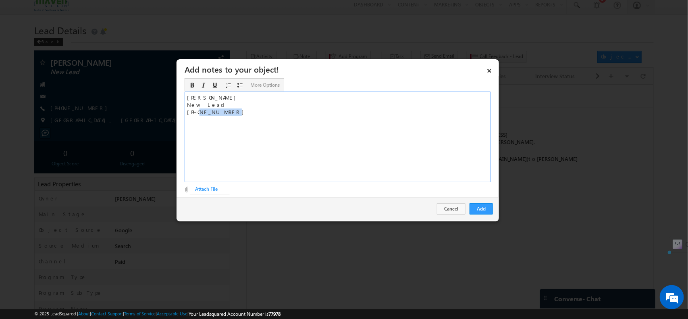
click at [199, 110] on span "+93-787178185" at bounding box center [217, 111] width 61 height 7
copy span "+93-787178185"
click at [484, 204] on button "Add" at bounding box center [481, 208] width 23 height 11
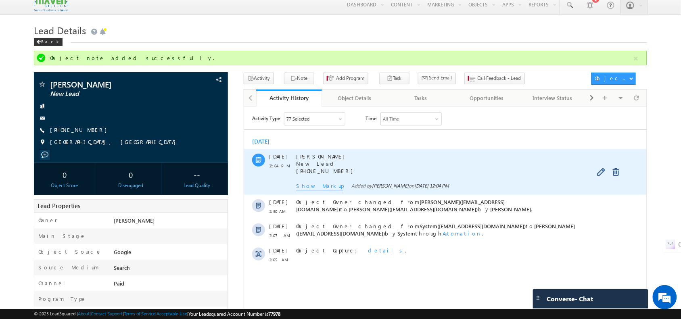
click at [317, 173] on span "​Ziaur rahman New Lead +93-787178185" at bounding box center [444, 166] width 296 height 28
copy span "787178185"
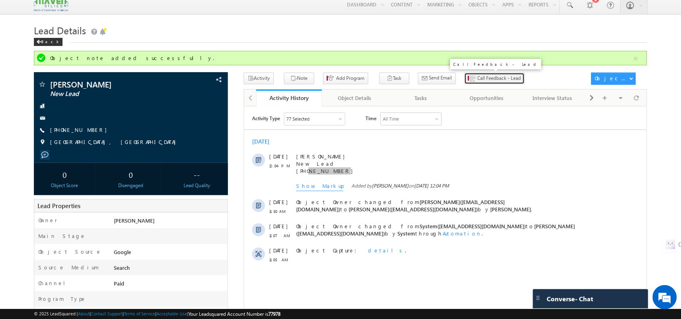
click at [477, 75] on span "Call Feedback - Lead" at bounding box center [499, 78] width 44 height 7
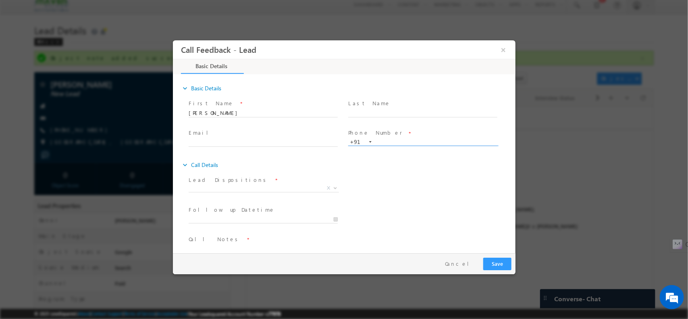
click at [383, 142] on input "text" at bounding box center [422, 142] width 149 height 8
paste input "787178185"
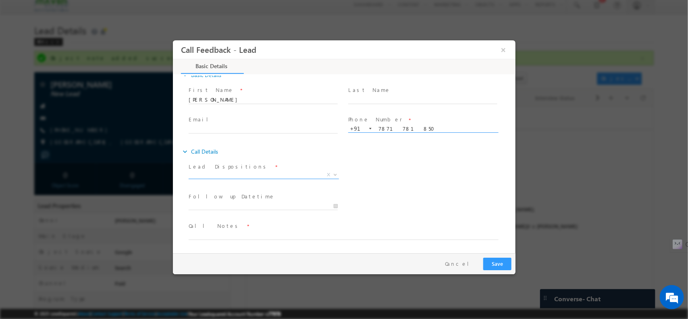
type input "7871781850"
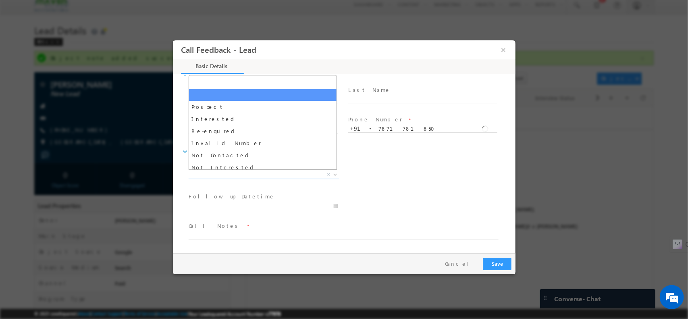
click at [252, 173] on span "X" at bounding box center [263, 175] width 150 height 8
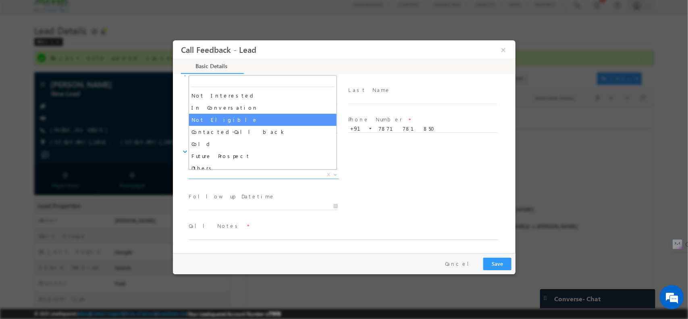
scroll to position [77, 0]
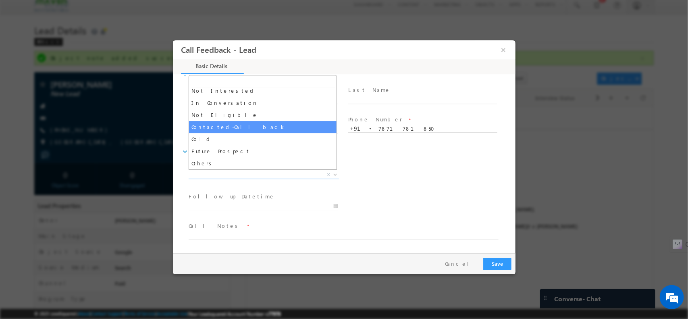
select select "Contacted-Call back"
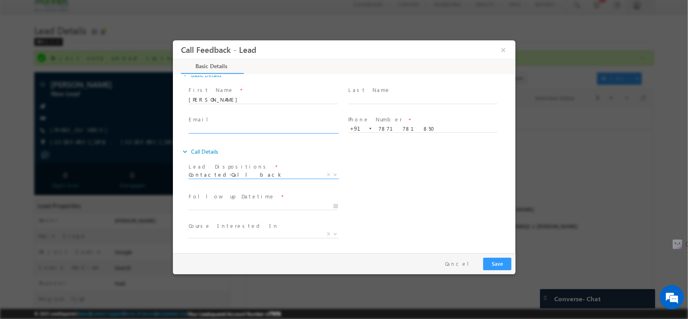
scroll to position [43, 0]
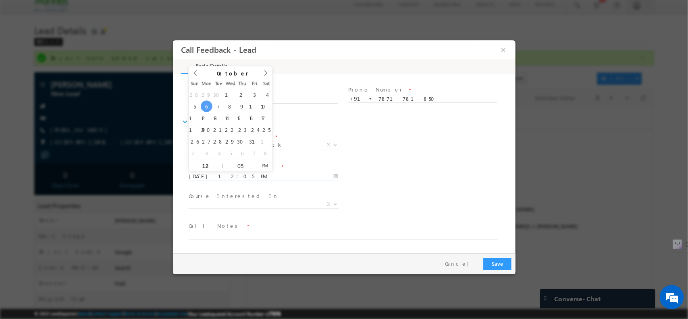
click at [237, 175] on input "06/10/2025 12:05 PM" at bounding box center [262, 176] width 149 height 8
type input "08/10/2025 12:05 PM"
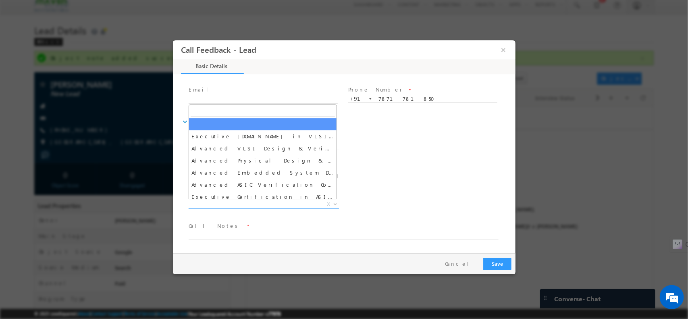
click at [276, 202] on span "X" at bounding box center [263, 204] width 150 height 8
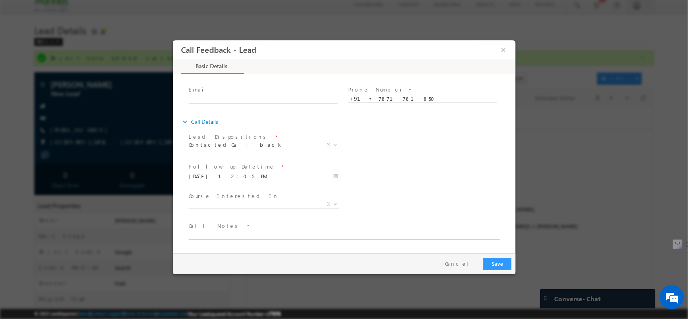
click at [273, 231] on textarea at bounding box center [343, 234] width 310 height 9
type textarea "WA / common brochure sent / Afghan lead"
click at [493, 268] on button "Save" at bounding box center [497, 263] width 28 height 12
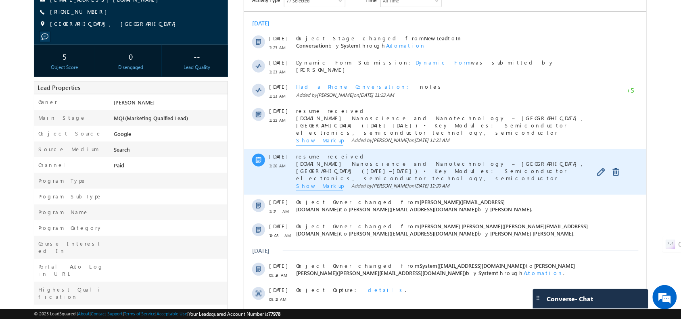
scroll to position [92, 0]
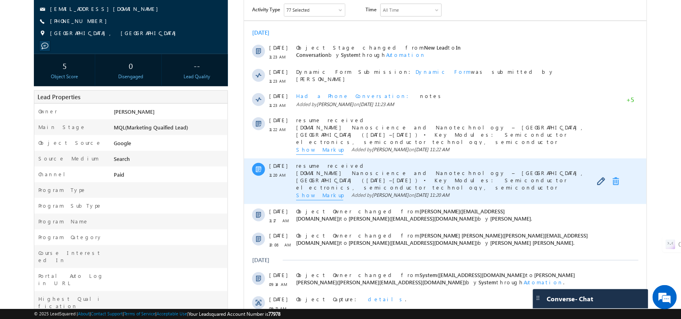
click at [614, 184] on link at bounding box center [617, 181] width 10 height 8
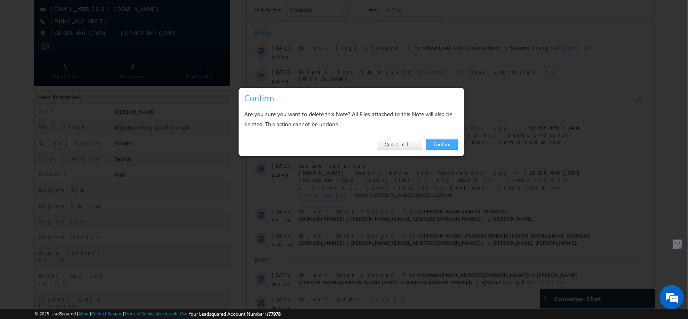
click at [441, 146] on link "Confirm" at bounding box center [443, 144] width 32 height 11
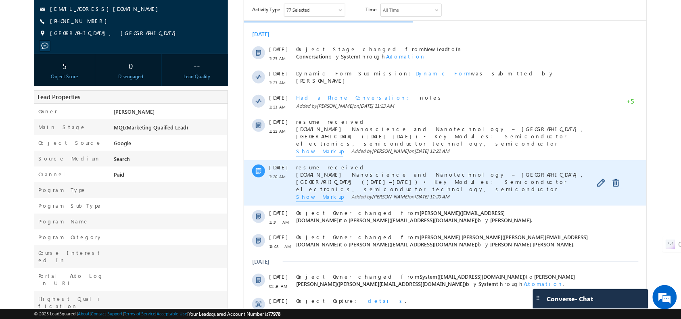
scroll to position [0, 0]
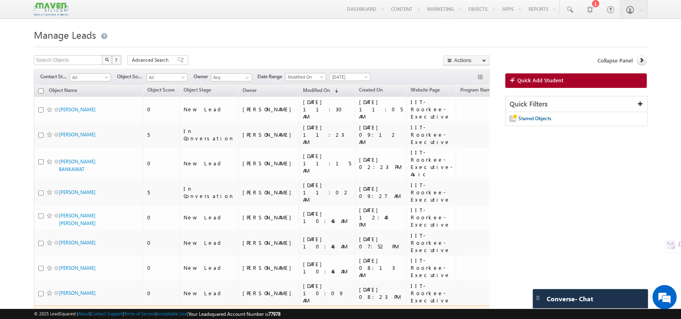
click at [65, 314] on span "[PERSON_NAME] kn" at bounding box center [86, 318] width 54 height 8
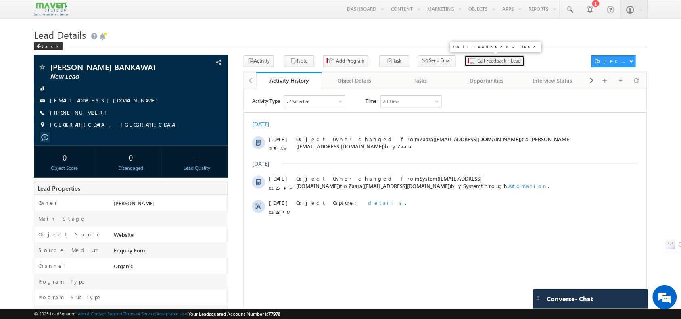
click at [480, 62] on span "Call Feedback - Lead" at bounding box center [499, 60] width 44 height 7
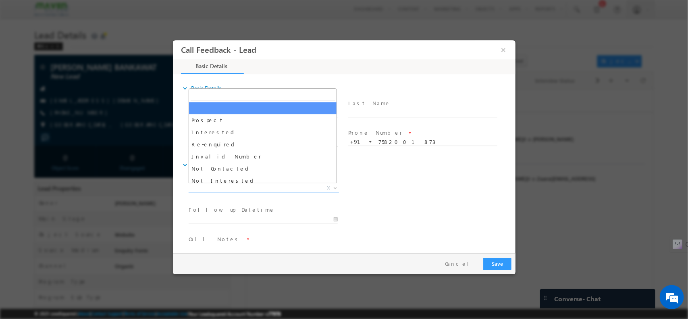
click at [280, 184] on span "X" at bounding box center [263, 188] width 150 height 8
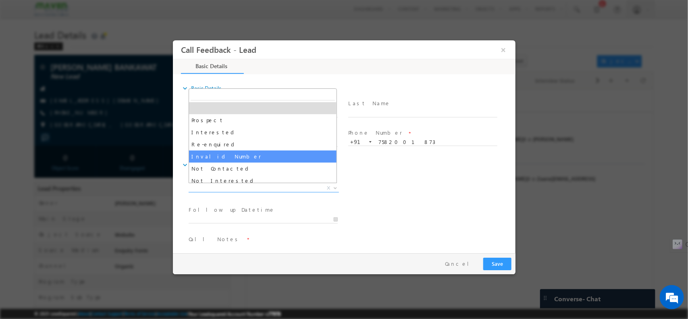
scroll to position [11, 0]
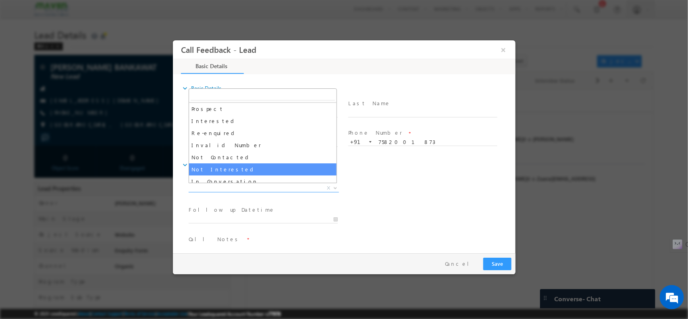
select select "Not Interested"
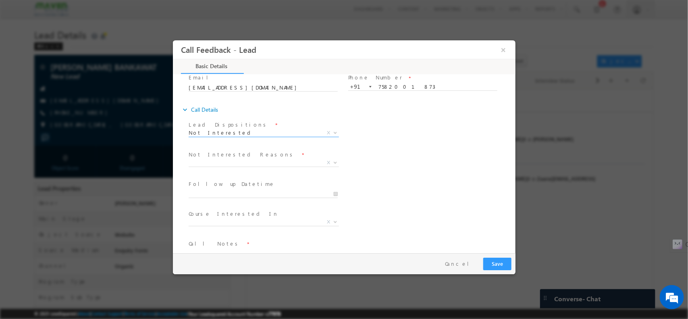
scroll to position [56, 0]
click at [237, 162] on span "X" at bounding box center [263, 162] width 150 height 8
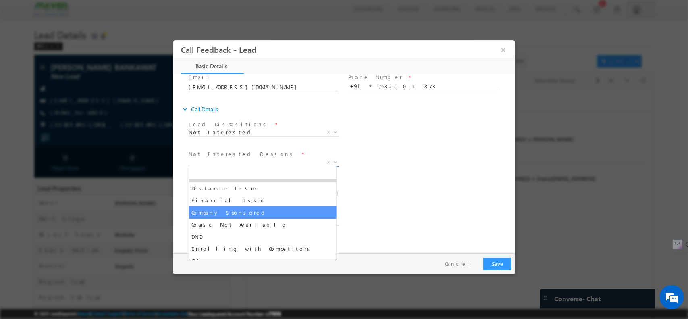
scroll to position [16, 0]
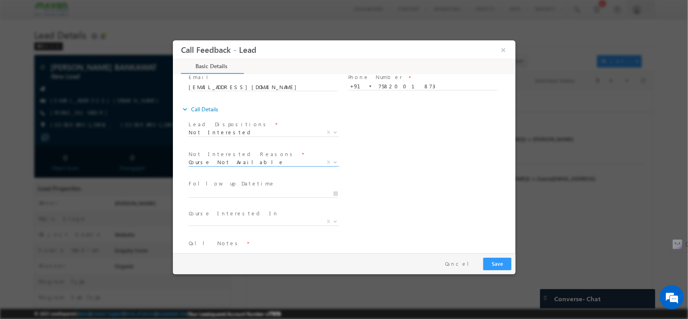
select select "Course Not Available"
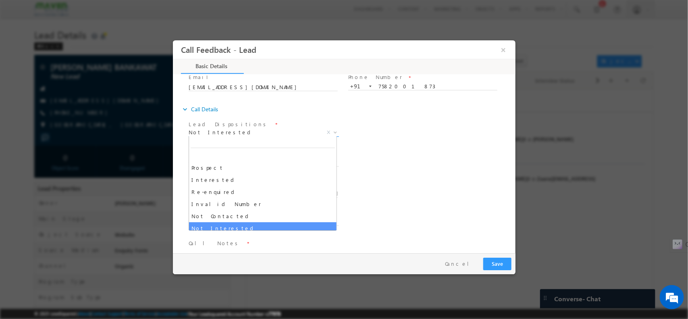
click at [236, 130] on span "Not Interested" at bounding box center [253, 131] width 131 height 7
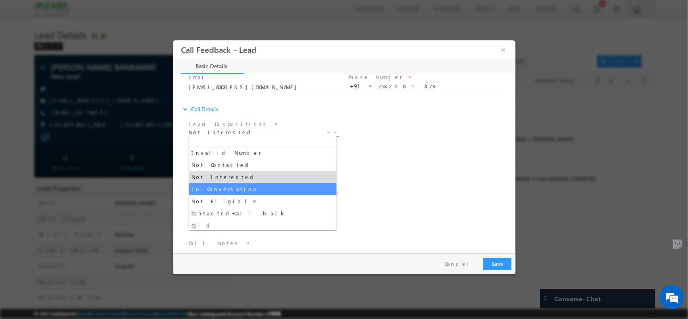
scroll to position [52, 0]
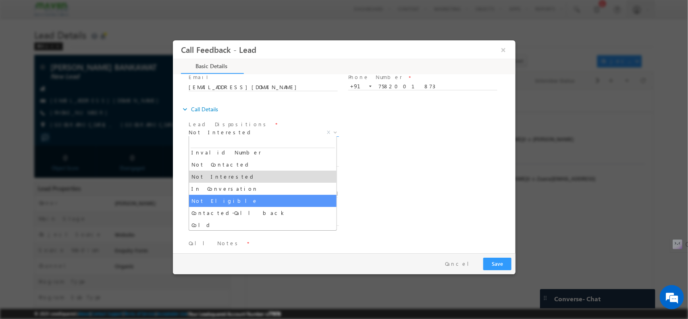
select select "Not Eligible"
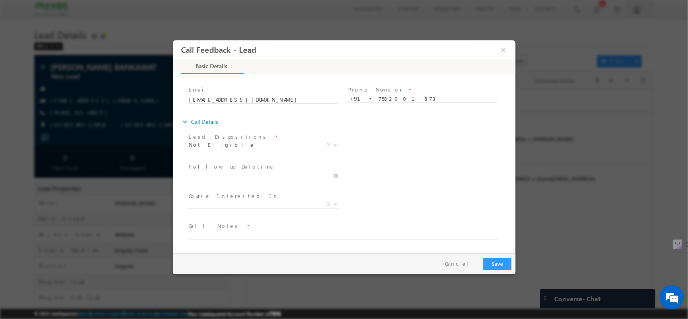
click at [237, 169] on span "Follow up Datetime *" at bounding box center [262, 166] width 149 height 9
type input "06/10/2025 11:45 AM"
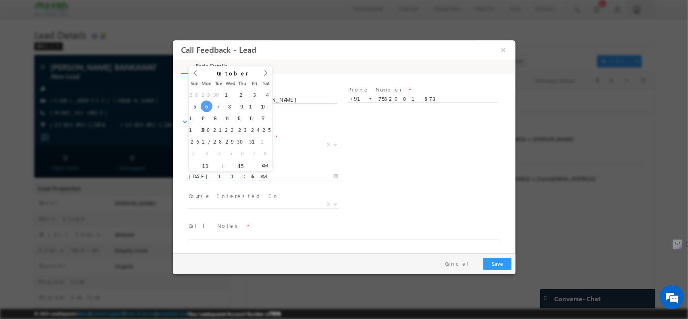
click at [230, 175] on input "06/10/2025 11:45 AM" at bounding box center [262, 176] width 149 height 8
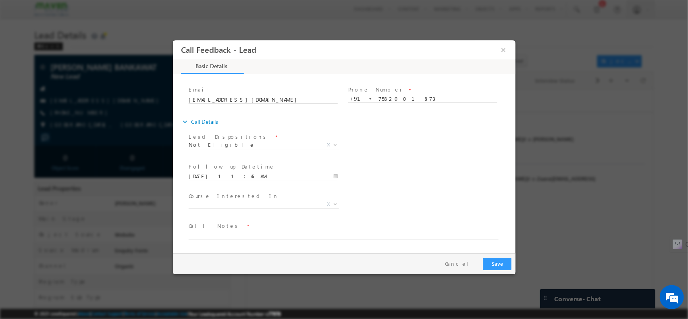
click at [377, 143] on div "Lead Dispositions * Prospect Interested Re-enquired Invalid Number Not Contacte…" at bounding box center [351, 146] width 329 height 30
click at [387, 100] on input "7582001873" at bounding box center [422, 99] width 149 height 8
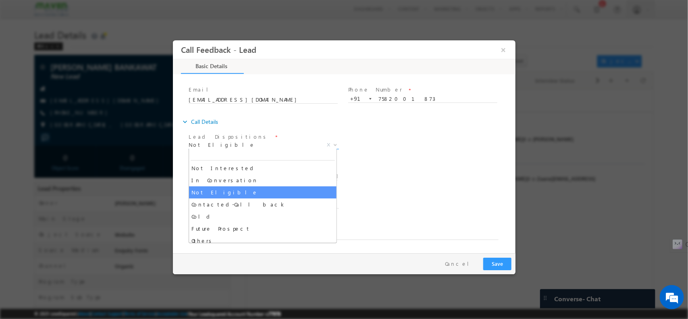
click at [262, 142] on span "Not Eligible" at bounding box center [253, 144] width 131 height 7
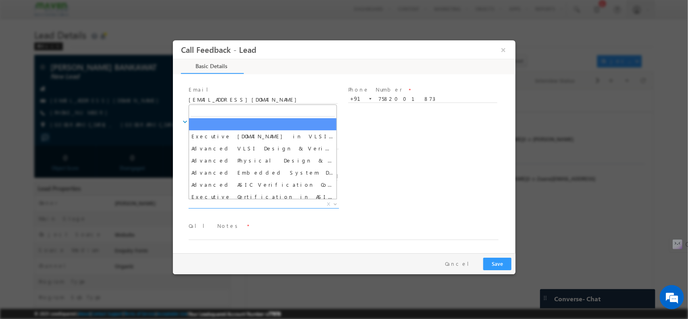
click at [262, 202] on span "X" at bounding box center [263, 204] width 150 height 8
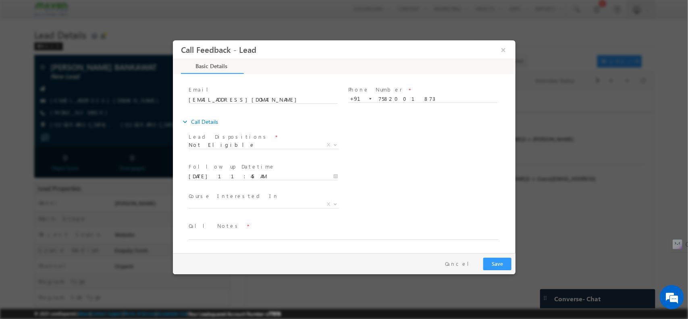
click at [393, 175] on div "Follow up Datetime * 06/10/2025 11:45 AM Program Type * Long Term Short Term X" at bounding box center [351, 175] width 329 height 30
click at [292, 234] on textarea at bounding box center [343, 234] width 310 height 9
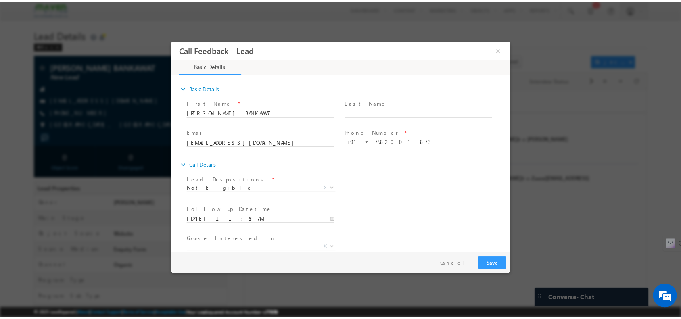
scroll to position [43, 0]
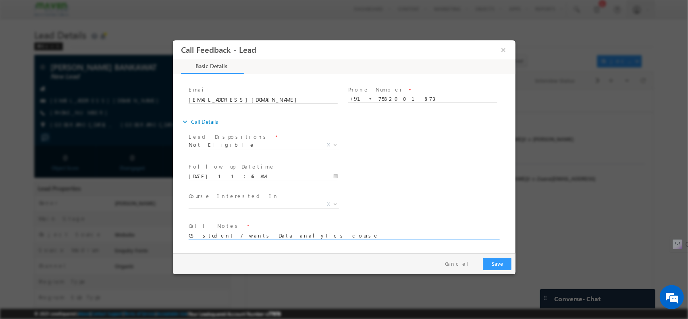
type textarea "CS student / wants Data analytics course"
click at [504, 260] on button "Save" at bounding box center [497, 263] width 28 height 12
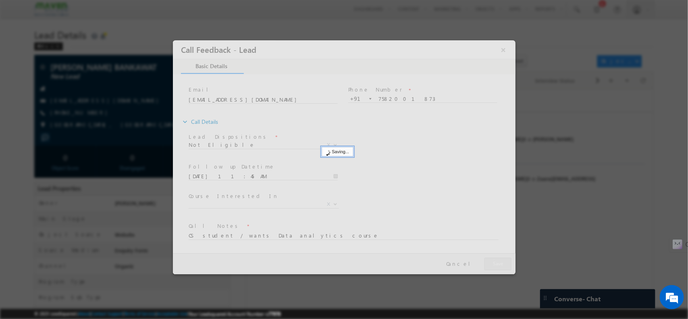
click at [504, 260] on div at bounding box center [344, 157] width 343 height 234
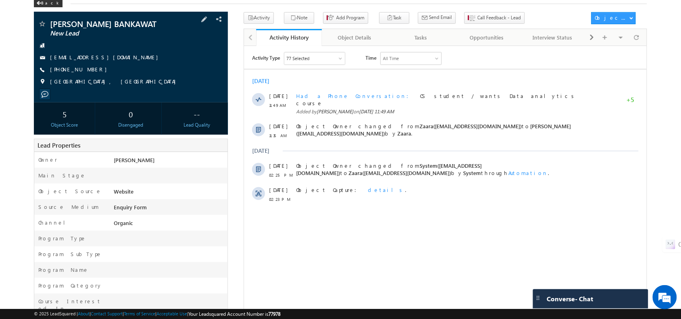
scroll to position [15, 0]
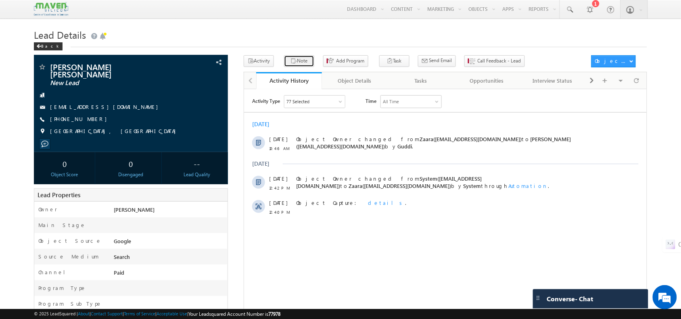
click at [305, 59] on button "Note" at bounding box center [299, 61] width 30 height 12
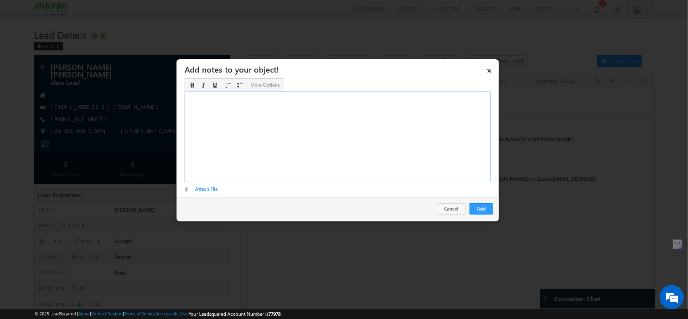
click at [405, 130] on div "Rich Text Editor, Description-inline-editor-div" at bounding box center [338, 137] width 306 height 91
click at [244, 96] on div "2nd year student Mysore / wanted to know about workshop details shared brochure…" at bounding box center [338, 137] width 306 height 91
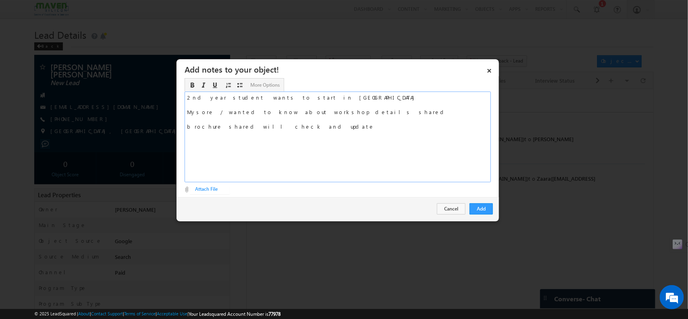
click at [294, 125] on div "2nd year student wants to start in VLSI Mysore / wanted to know about workshop …" at bounding box center [338, 137] width 306 height 91
click at [485, 204] on button "Add" at bounding box center [481, 208] width 23 height 11
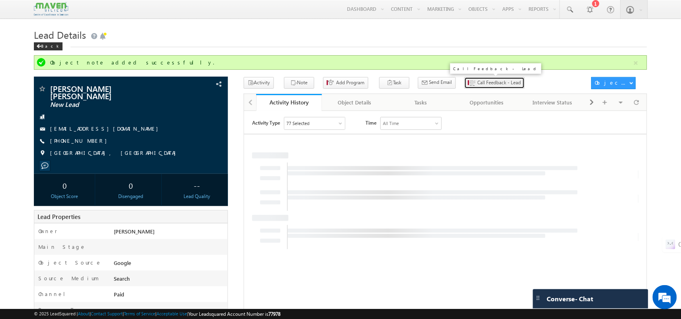
click at [492, 83] on span "Call Feedback - Lead" at bounding box center [499, 82] width 44 height 7
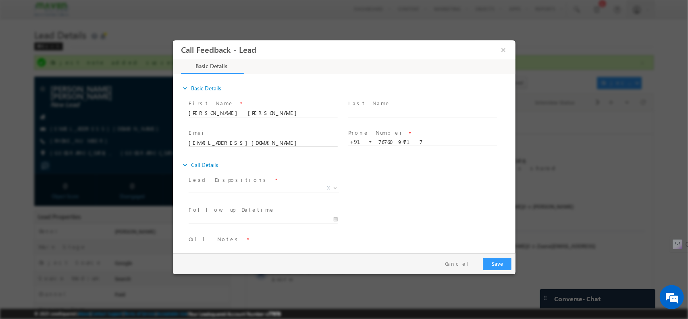
click at [249, 183] on span "Lead Dispositions *" at bounding box center [262, 179] width 149 height 9
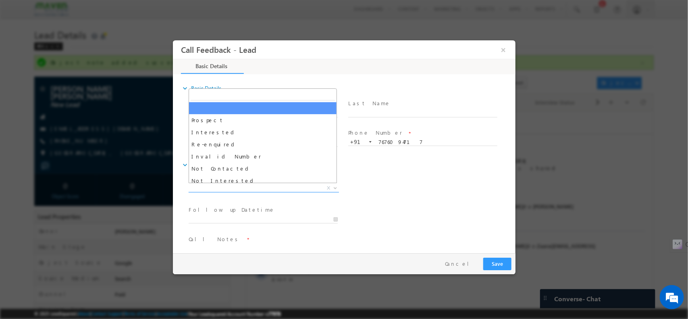
click at [245, 189] on span "X" at bounding box center [263, 188] width 150 height 8
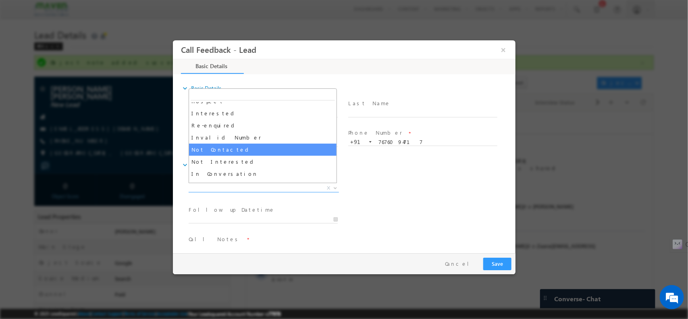
scroll to position [47, 0]
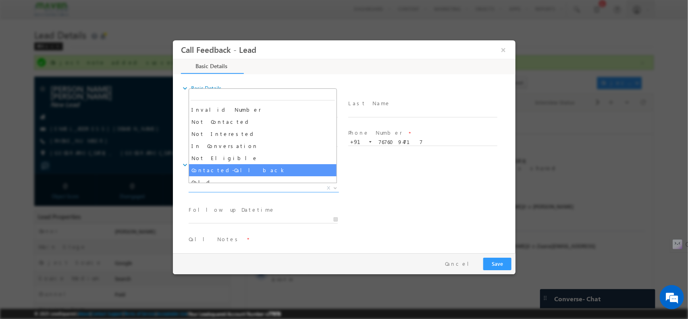
select select "Contacted-Call back"
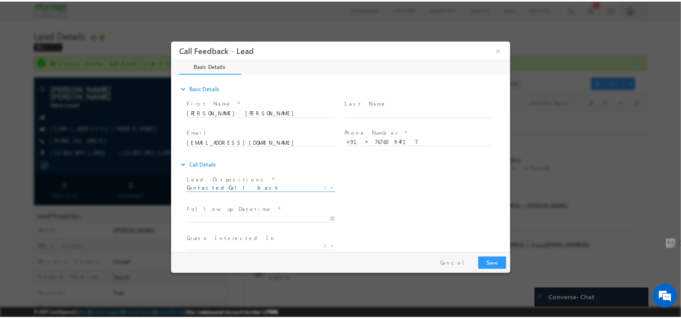
scroll to position [43, 0]
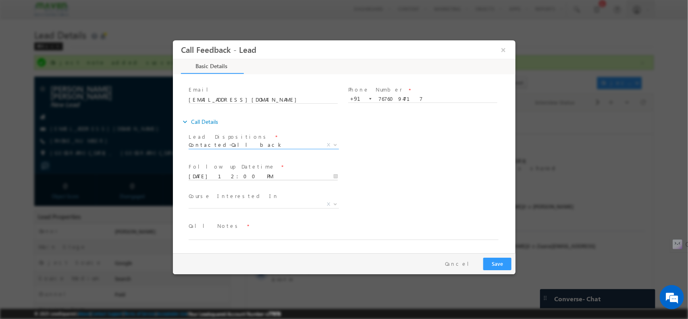
click at [258, 173] on input "[DATE] 12:00 PM" at bounding box center [262, 176] width 149 height 8
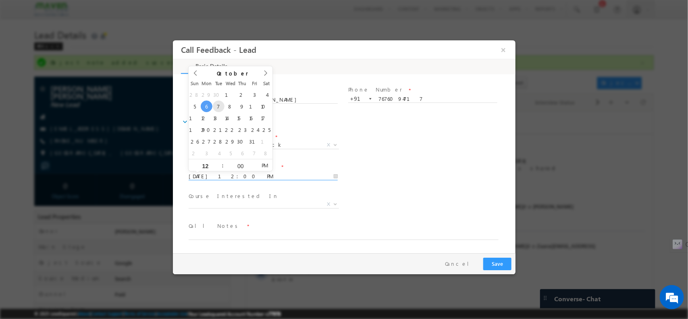
type input "[DATE] 12:00 PM"
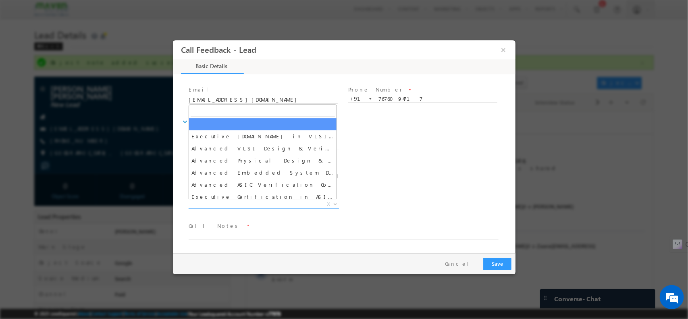
click at [228, 200] on span "X" at bounding box center [263, 204] width 150 height 8
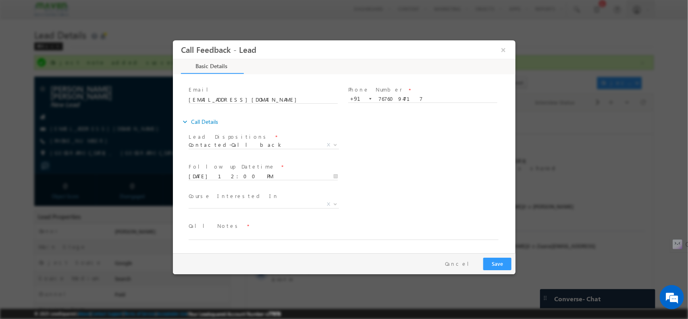
click at [238, 228] on span "Call Notes *" at bounding box center [338, 225] width 301 height 9
click at [231, 234] on textarea at bounding box center [343, 234] width 310 height 9
type textarea "Added"
click at [491, 264] on button "Save" at bounding box center [497, 263] width 28 height 12
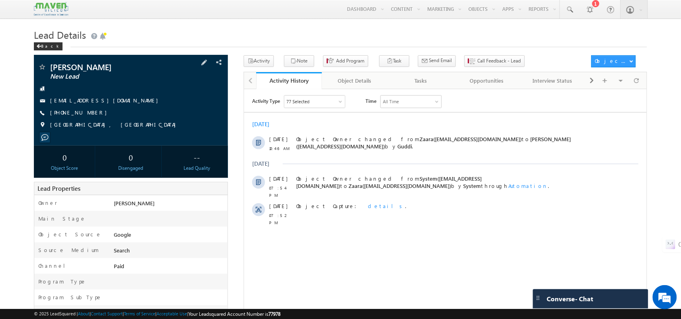
click at [76, 115] on span "[PHONE_NUMBER]" at bounding box center [80, 113] width 61 height 8
drag, startPoint x: 101, startPoint y: 112, endPoint x: 91, endPoint y: 117, distance: 11.2
click at [91, 117] on div "[PHONE_NUMBER]" at bounding box center [130, 113] width 185 height 8
drag, startPoint x: 91, startPoint y: 115, endPoint x: 91, endPoint y: 120, distance: 4.8
click at [91, 120] on div "[PERSON_NAME] New Lead [EMAIL_ADDRESS][DOMAIN_NAME] [PHONE_NUMBER] [GEOGRAPHIC_…" at bounding box center [130, 98] width 185 height 70
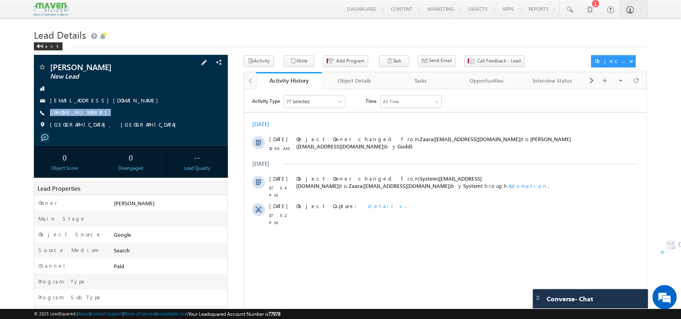
copy div "[PHONE_NUMBER]"
click at [482, 59] on span "Call Feedback - Lead" at bounding box center [499, 60] width 44 height 7
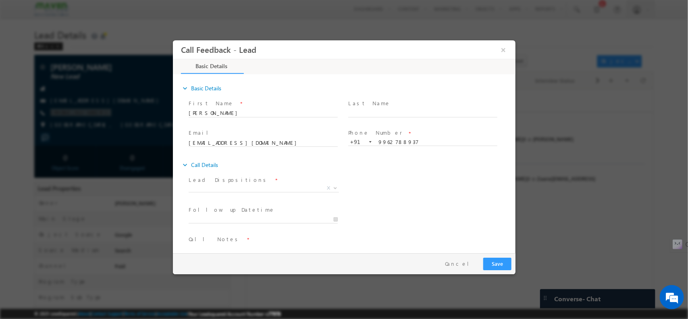
click at [264, 182] on span "Lead Dispositions *" at bounding box center [262, 179] width 149 height 9
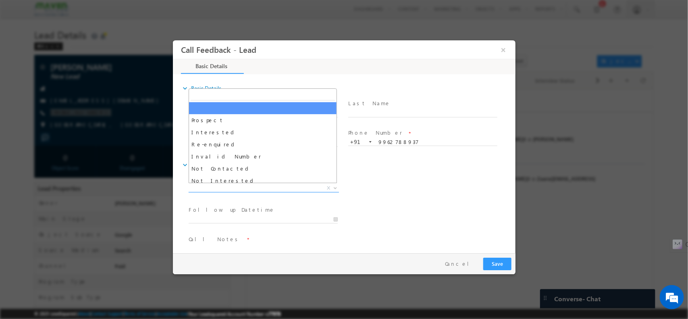
click at [258, 185] on span "X" at bounding box center [263, 188] width 150 height 8
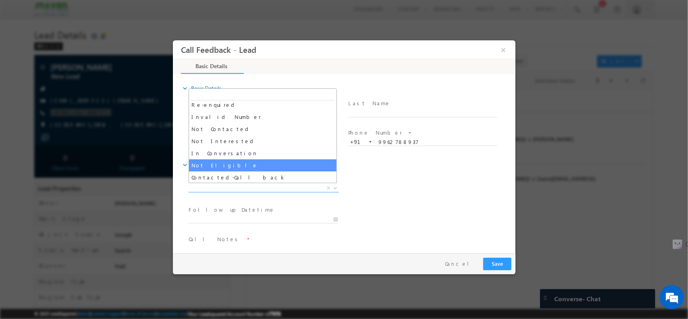
scroll to position [62, 0]
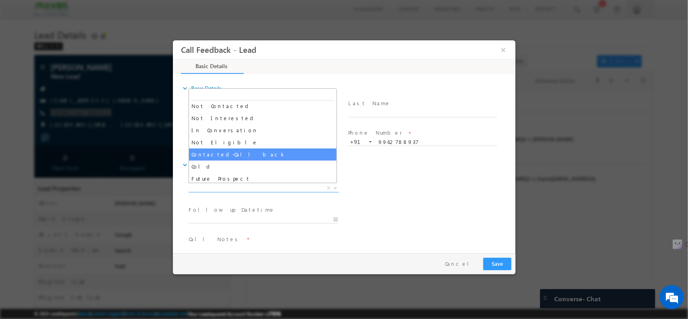
select select "Contacted-Call back"
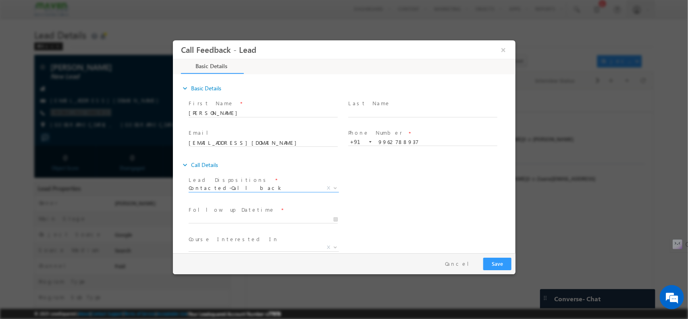
scroll to position [43, 0]
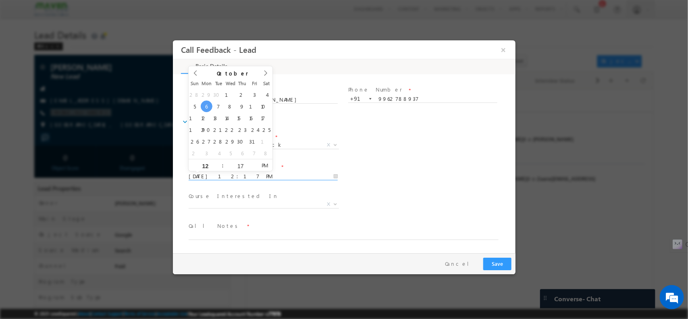
click at [237, 173] on input "[DATE] 12:17 PM" at bounding box center [262, 176] width 149 height 8
type input "[DATE] 12:16 PM"
type input "16"
click at [253, 169] on span at bounding box center [254, 168] width 6 height 6
type input "07/10/2025 12:15 PM"
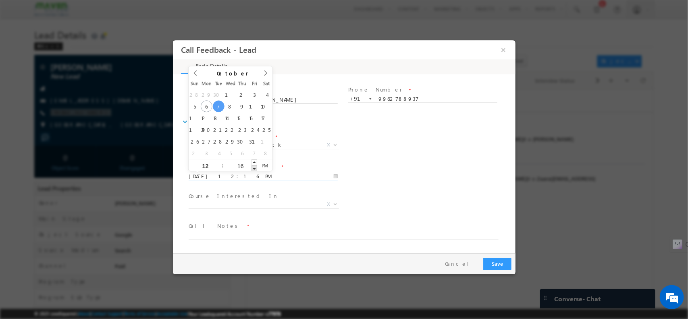
type input "15"
click at [253, 169] on span at bounding box center [254, 168] width 6 height 6
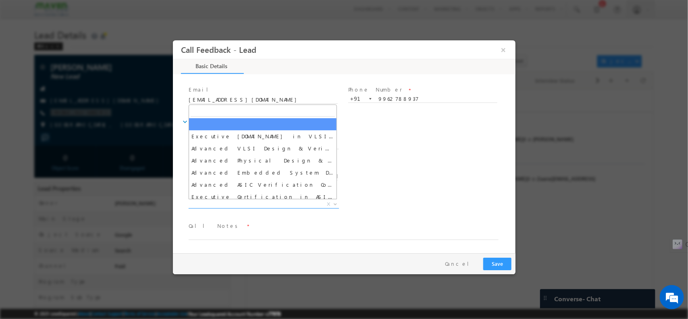
click at [258, 206] on span "X" at bounding box center [263, 204] width 150 height 8
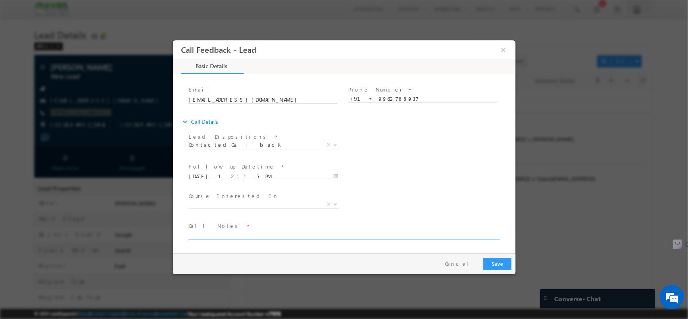
click at [287, 237] on textarea at bounding box center [343, 234] width 310 height 9
type textarea "B"
type textarea "Details shared / he will check / in college"
click at [497, 262] on button "Save" at bounding box center [497, 263] width 28 height 12
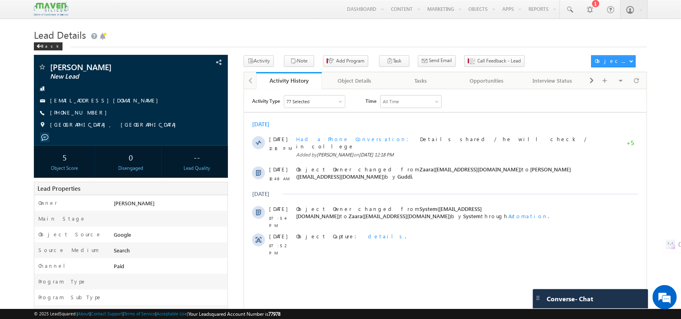
scroll to position [0, 0]
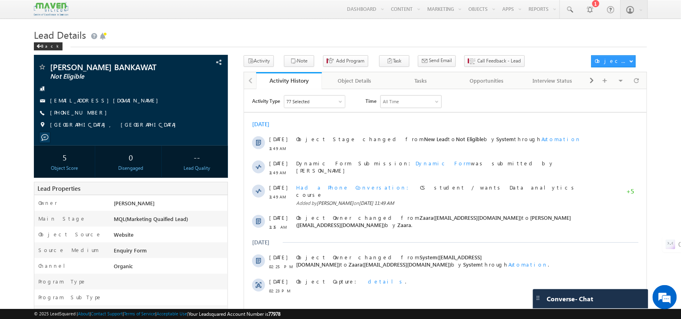
click at [234, 47] on div "Back" at bounding box center [340, 44] width 612 height 5
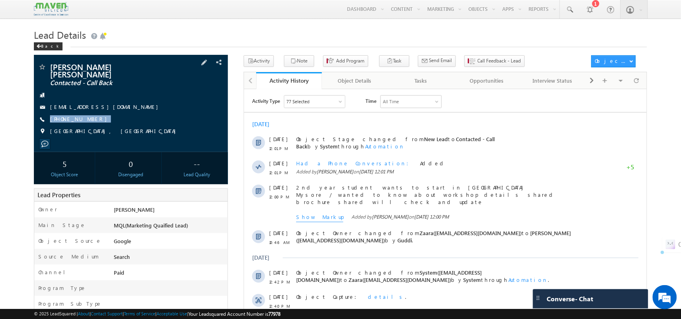
drag, startPoint x: 99, startPoint y: 114, endPoint x: 98, endPoint y: 124, distance: 10.2
click at [98, 124] on div "MANOJ GIRISH BHAT Contacted - Call Back manojgirishbhat23@gmail.com +91-7676094…" at bounding box center [130, 101] width 185 height 77
copy div "+91-7676094717"
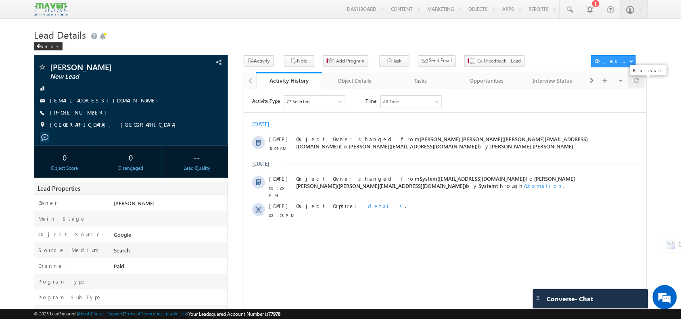
click at [636, 84] on span at bounding box center [636, 80] width 5 height 14
click at [481, 60] on span "Call Feedback - Lead" at bounding box center [499, 60] width 44 height 7
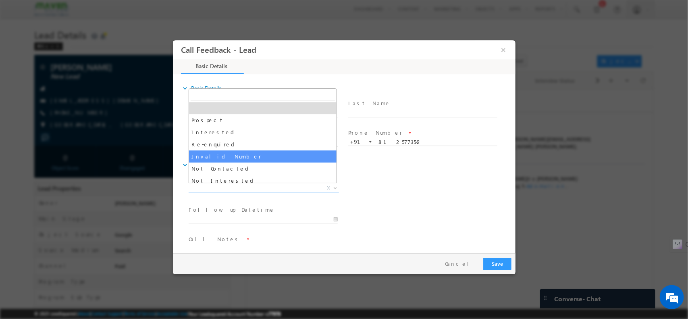
drag, startPoint x: 239, startPoint y: 185, endPoint x: 250, endPoint y: 158, distance: 29.0
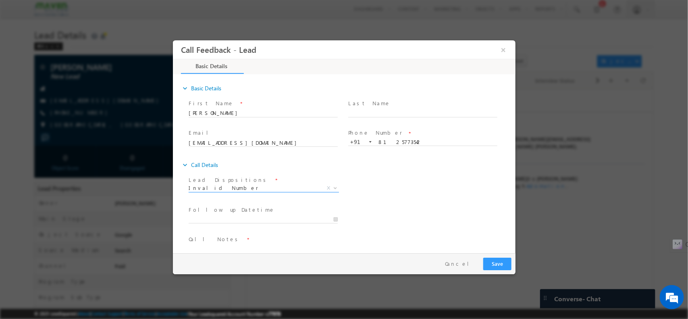
scroll to position [13, 0]
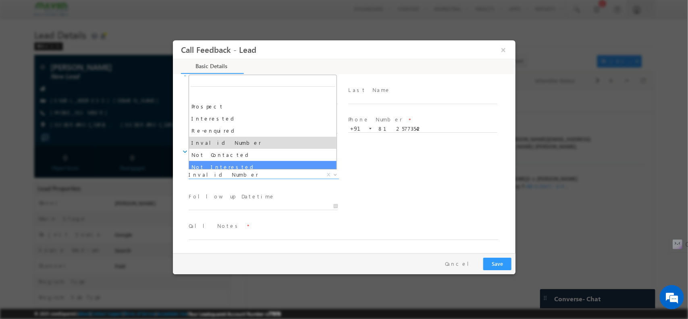
drag, startPoint x: 238, startPoint y: 171, endPoint x: 216, endPoint y: 155, distance: 27.7
select select "Not Contacted"
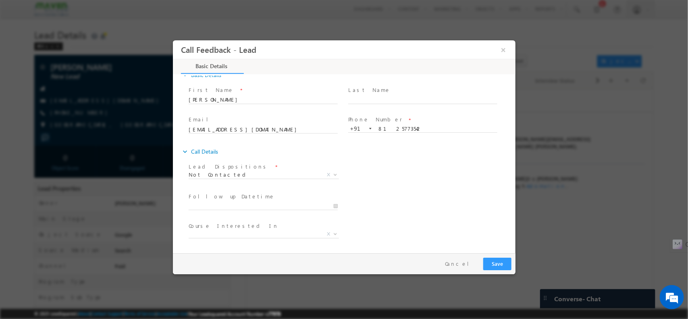
click at [216, 155] on link "expand_more Call Details" at bounding box center [199, 151] width 37 height 15
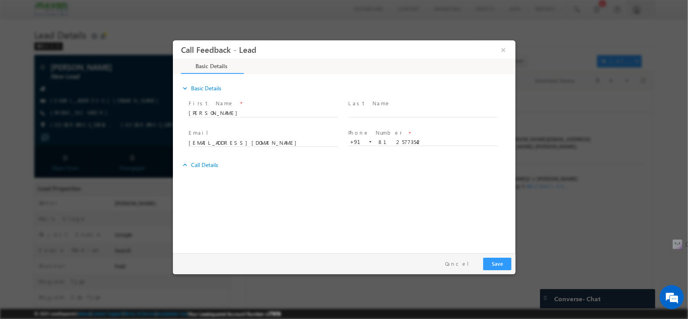
scroll to position [0, 0]
click at [200, 167] on link "expand_more Call Details" at bounding box center [199, 164] width 37 height 15
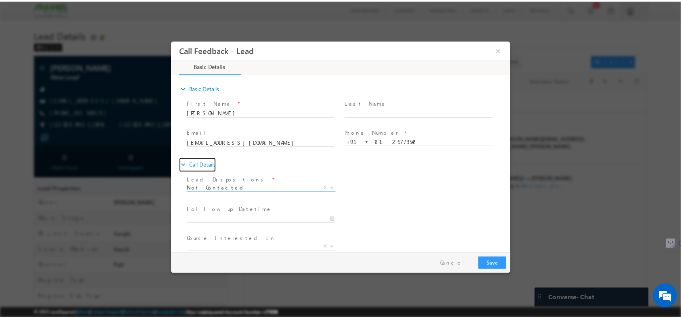
scroll to position [43, 0]
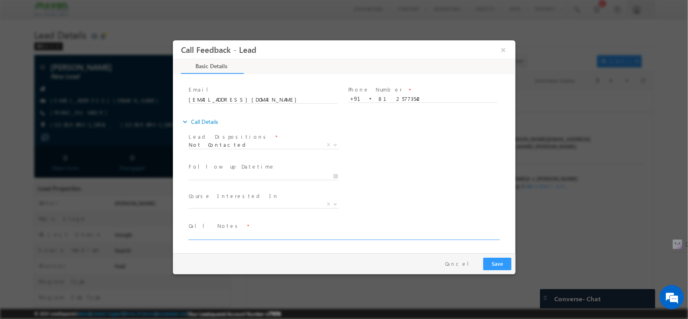
click at [219, 231] on textarea at bounding box center [343, 234] width 310 height 9
type textarea "NPU"
click at [488, 264] on button "Save" at bounding box center [497, 263] width 28 height 12
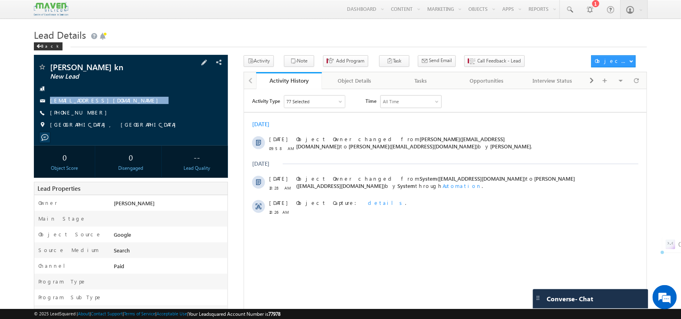
drag, startPoint x: 154, startPoint y: 93, endPoint x: 154, endPoint y: 110, distance: 16.5
click at [154, 110] on div "[PERSON_NAME] kn New Lead [EMAIL_ADDRESS][DOMAIN_NAME] [PHONE_NUMBER]" at bounding box center [130, 98] width 185 height 70
copy div "[EMAIL_ADDRESS][DOMAIN_NAME]"
click at [77, 111] on span "[PHONE_NUMBER]" at bounding box center [80, 113] width 61 height 8
drag, startPoint x: 95, startPoint y: 112, endPoint x: 93, endPoint y: 121, distance: 9.5
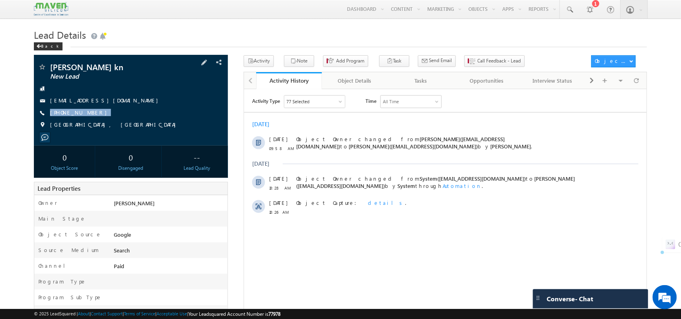
click at [93, 121] on div "[PERSON_NAME] kn New Lead [EMAIL_ADDRESS][DOMAIN_NAME] [PHONE_NUMBER]" at bounding box center [130, 98] width 185 height 70
copy div "[PHONE_NUMBER]"
click at [638, 85] on span at bounding box center [636, 80] width 5 height 14
click at [477, 60] on span "Call Feedback - Lead" at bounding box center [499, 60] width 44 height 7
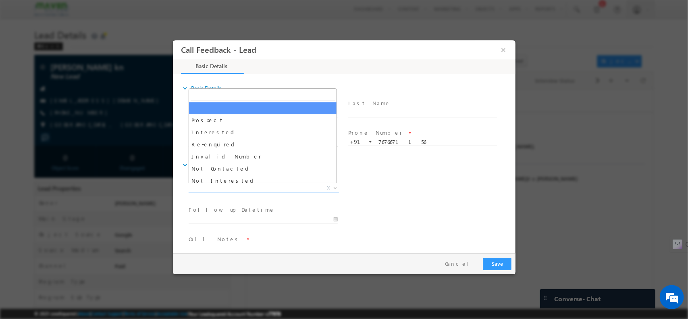
click at [270, 185] on span "X" at bounding box center [263, 188] width 150 height 8
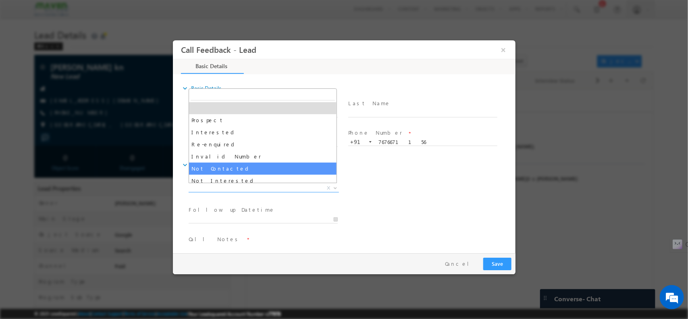
select select "Not Contacted"
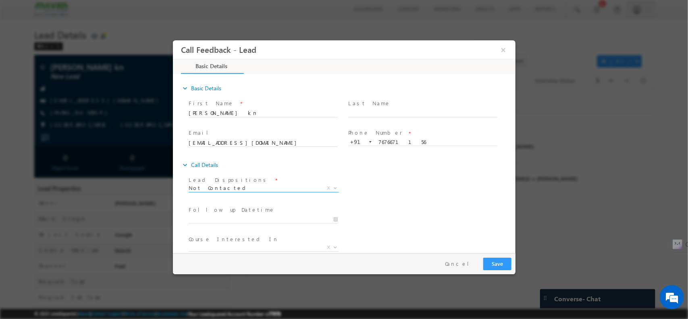
scroll to position [43, 0]
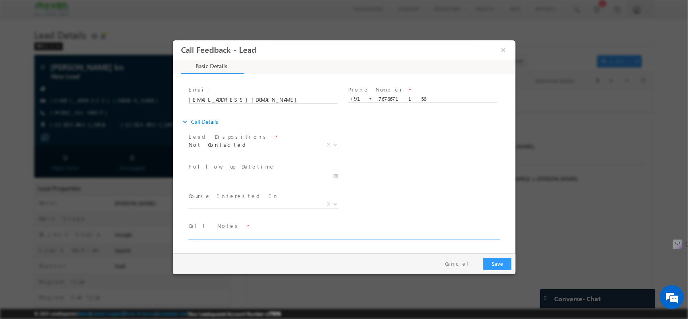
click at [238, 233] on textarea at bounding box center [343, 234] width 310 height 9
type textarea "NPU / WA Sent"
click at [489, 264] on button "Save" at bounding box center [497, 263] width 28 height 12
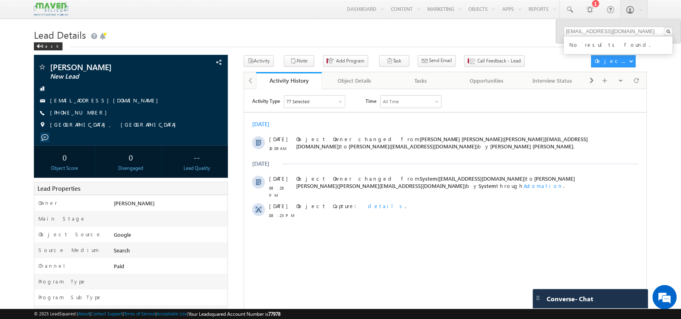
click at [323, 36] on h1 "Lead Details" at bounding box center [340, 34] width 612 height 16
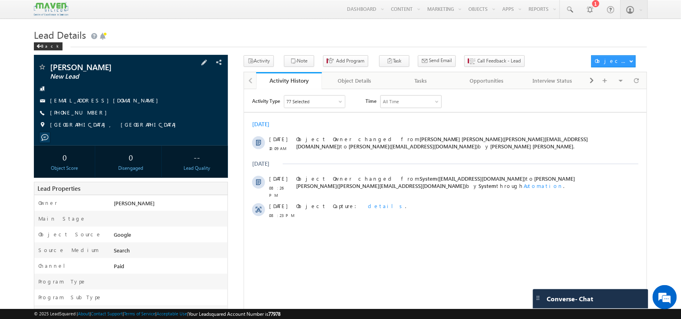
click at [70, 116] on span "[PHONE_NUMBER]" at bounding box center [80, 113] width 61 height 8
click at [90, 113] on div "[PHONE_NUMBER]" at bounding box center [130, 113] width 185 height 8
copy div "[PHONE_NUMBER]"
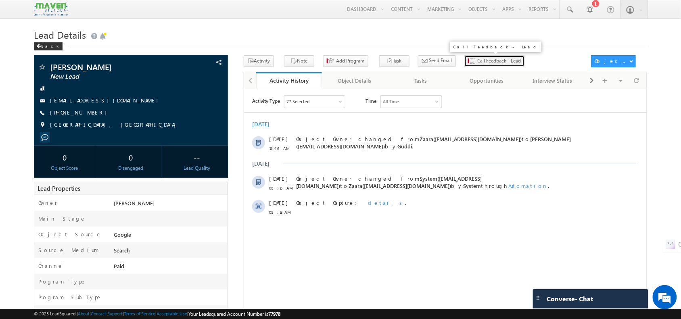
click at [486, 56] on button "Call Feedback - Lead" at bounding box center [494, 61] width 60 height 12
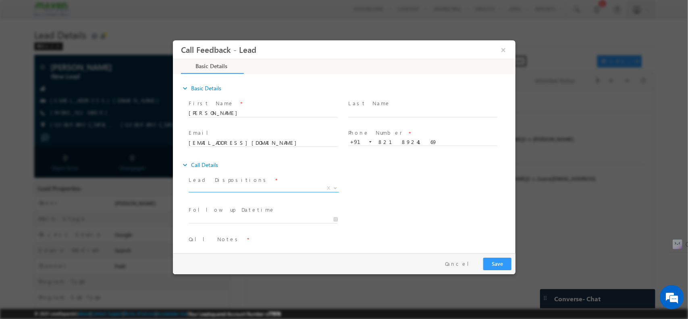
scroll to position [13, 0]
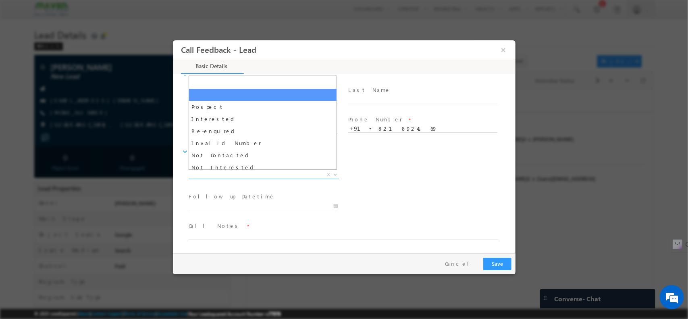
click at [273, 172] on span "X" at bounding box center [263, 175] width 150 height 8
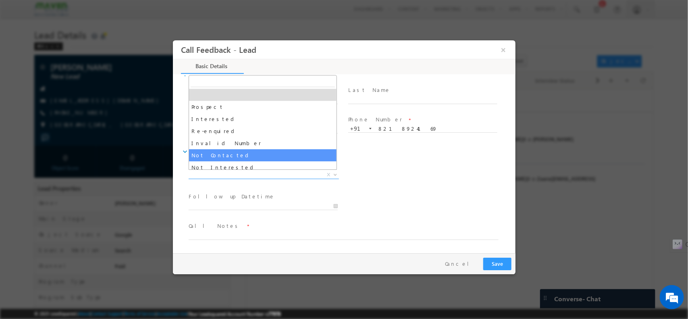
select select "Not Contacted"
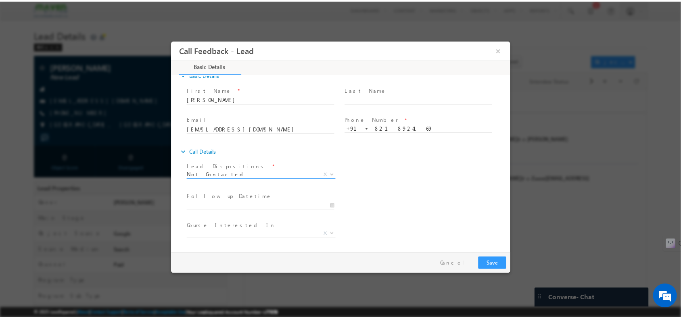
scroll to position [43, 0]
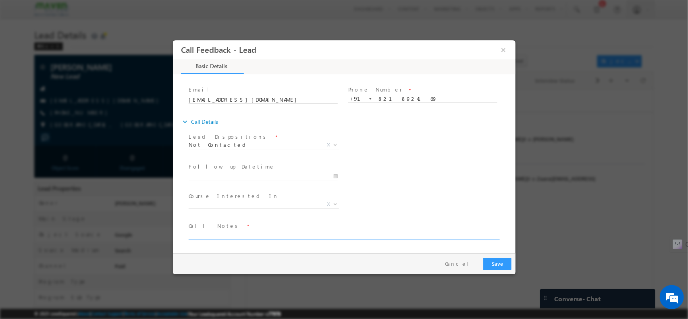
click at [262, 237] on textarea at bounding box center [343, 234] width 310 height 9
type textarea "NPU"
click at [488, 266] on button "Save" at bounding box center [497, 263] width 28 height 12
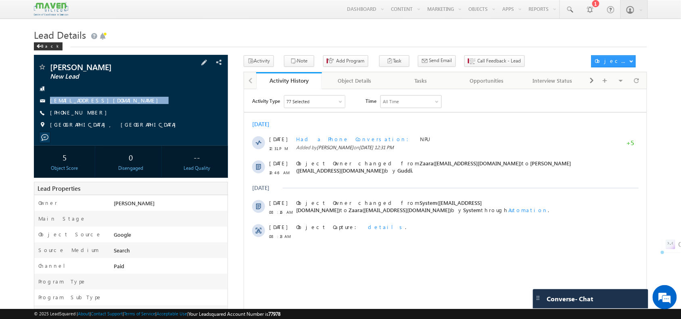
drag, startPoint x: 142, startPoint y: 103, endPoint x: 144, endPoint y: 109, distance: 6.4
click at [144, 109] on div "[PERSON_NAME] New Lead [EMAIL_ADDRESS][DOMAIN_NAME] [PHONE_NUMBER]" at bounding box center [130, 98] width 185 height 70
copy div "[EMAIL_ADDRESS][DOMAIN_NAME]"
click at [636, 80] on span at bounding box center [636, 80] width 5 height 14
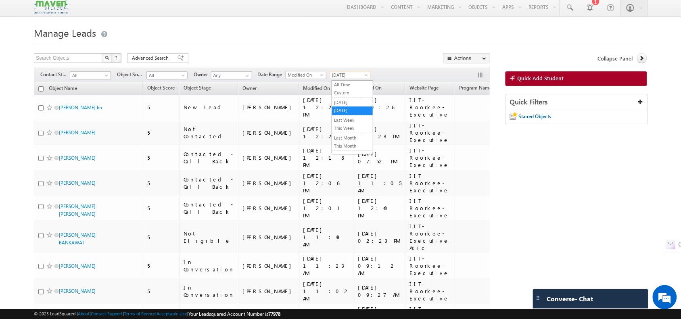
click at [353, 75] on span "[DATE]" at bounding box center [349, 74] width 38 height 7
click at [348, 137] on link "Last Month" at bounding box center [352, 137] width 41 height 7
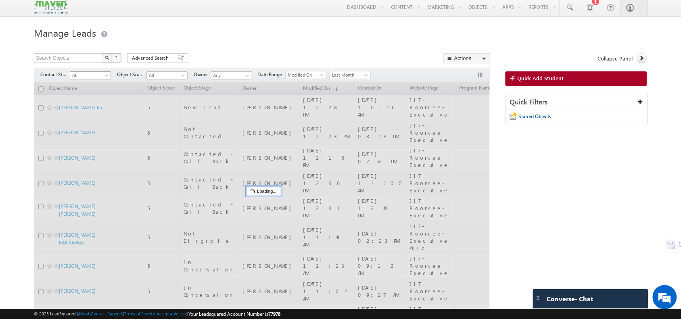
click at [86, 77] on span "All" at bounding box center [89, 75] width 38 height 7
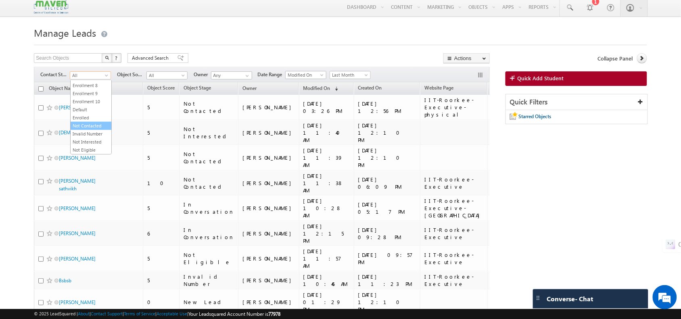
scroll to position [25, 0]
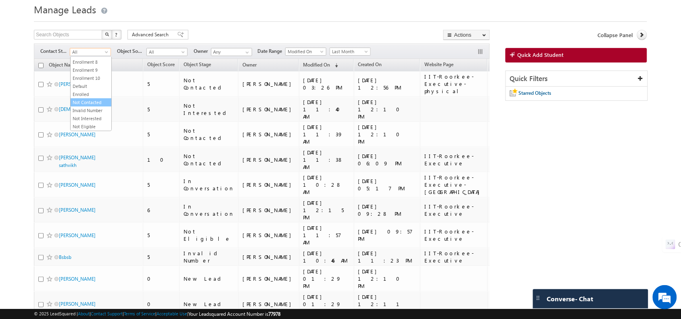
click at [86, 99] on link "Not Contacted" at bounding box center [91, 102] width 41 height 7
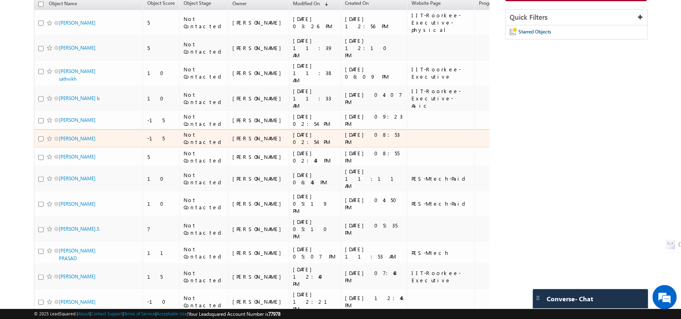
scroll to position [0, 0]
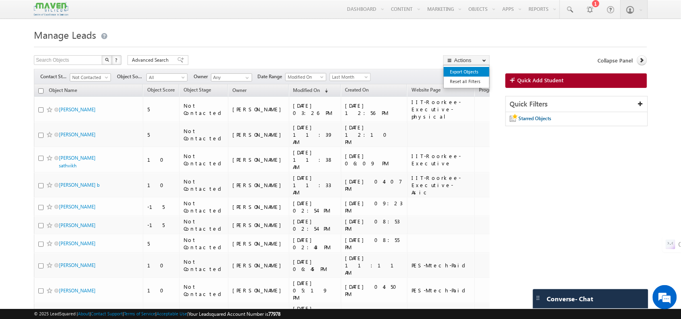
click at [471, 73] on link "Export Objects" at bounding box center [466, 72] width 46 height 10
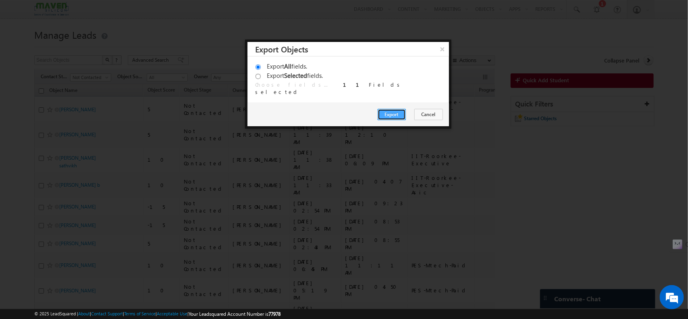
click at [396, 114] on button "Export" at bounding box center [392, 114] width 28 height 11
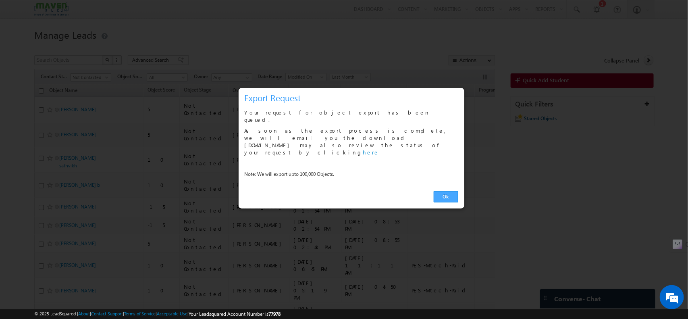
click at [446, 191] on link "Ok" at bounding box center [446, 196] width 25 height 11
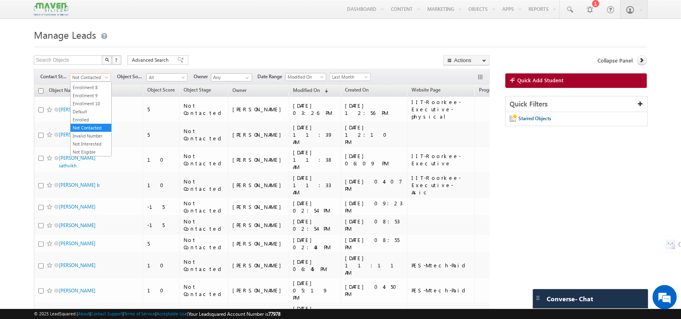
click at [105, 77] on span at bounding box center [107, 79] width 6 height 6
click at [83, 87] on link "All" at bounding box center [91, 86] width 41 height 7
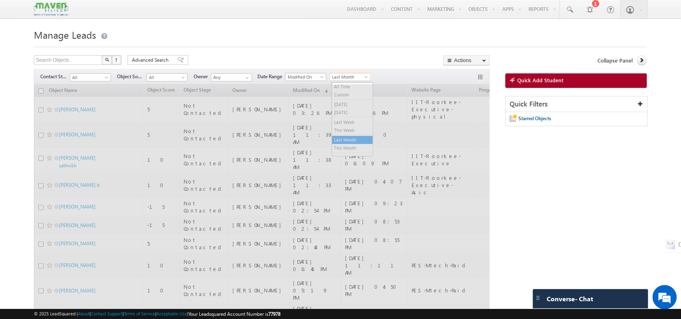
click at [359, 75] on span "Last Month" at bounding box center [349, 76] width 38 height 7
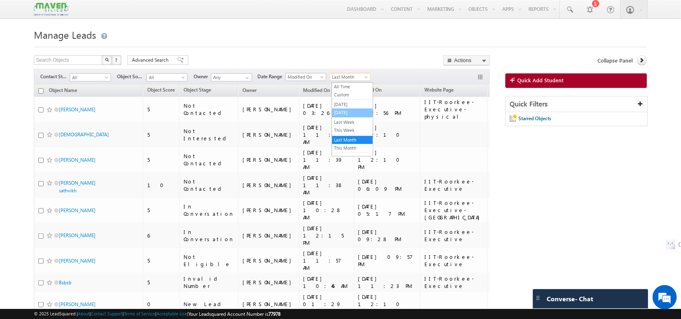
click at [355, 112] on link "[DATE]" at bounding box center [352, 112] width 41 height 7
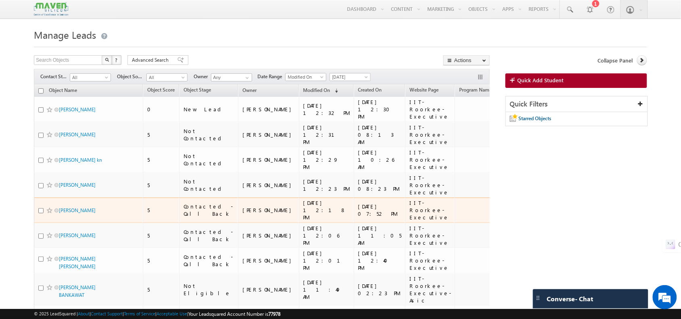
scroll to position [29, 0]
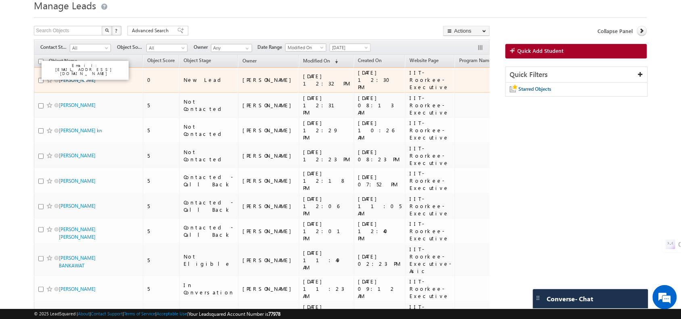
click at [70, 77] on link "[PERSON_NAME]" at bounding box center [77, 80] width 37 height 6
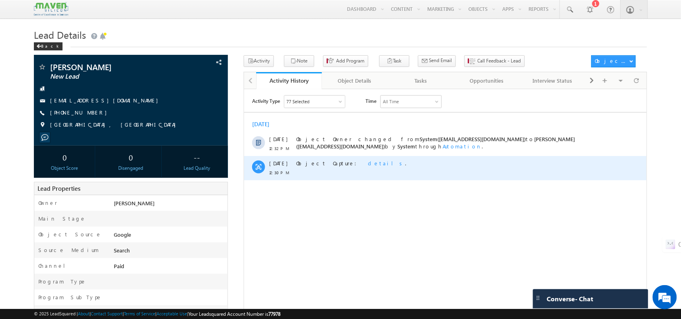
drag, startPoint x: 244, startPoint y: 89, endPoint x: 353, endPoint y: 156, distance: 128.7
click at [353, 156] on div "Object Capture: details ." at bounding box center [444, 168] width 296 height 24
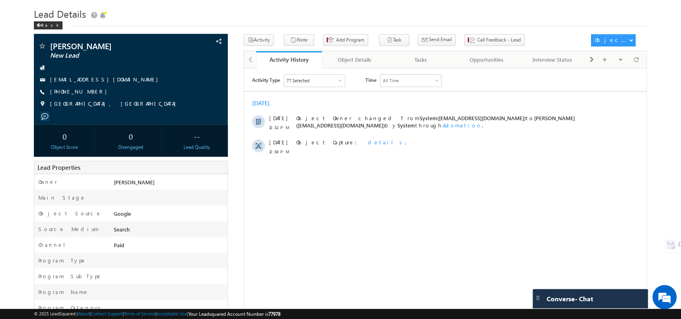
scroll to position [21, 0]
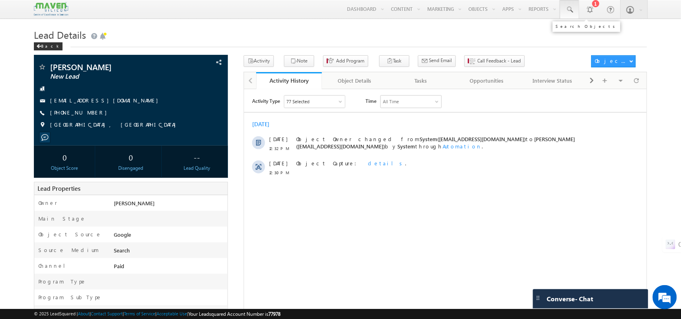
click at [566, 12] on span at bounding box center [569, 10] width 8 height 8
paste input "ruchitasadanandam@gmail.com"
type input "ruchitasadanandam@gmail.com"
click at [585, 41] on div "ruchitasadanandam@gmail.com" at bounding box center [618, 31] width 125 height 23
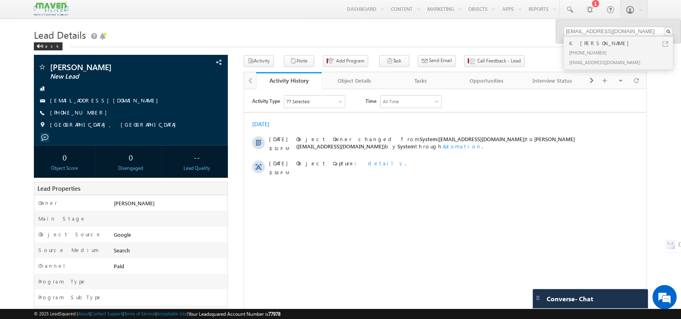
click at [595, 48] on div "+91-6303872588" at bounding box center [622, 53] width 108 height 10
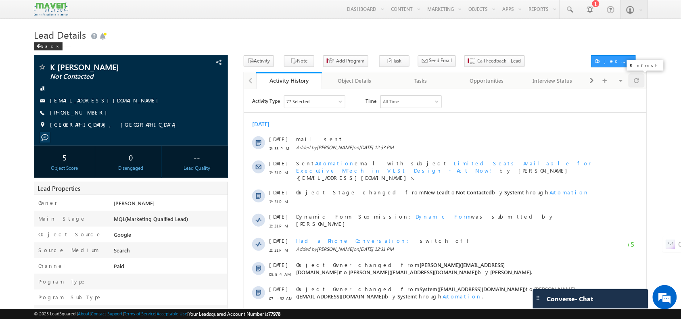
click at [638, 81] on span at bounding box center [636, 80] width 5 height 14
click at [477, 61] on span "Call Feedback - Lead" at bounding box center [499, 60] width 44 height 7
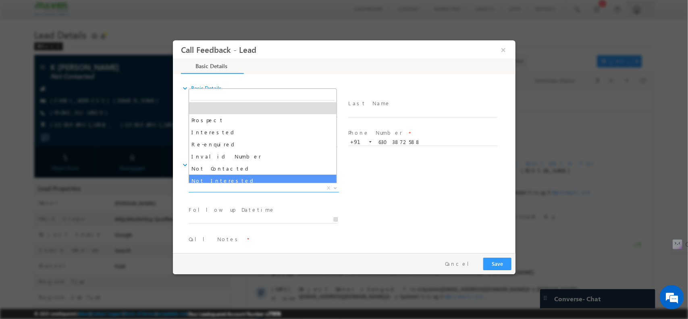
drag, startPoint x: 235, startPoint y: 186, endPoint x: 234, endPoint y: 179, distance: 7.7
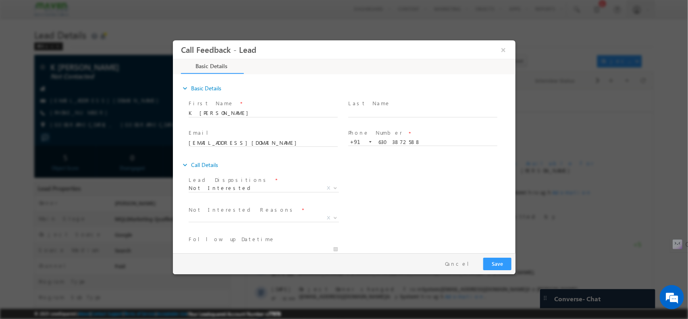
click at [237, 191] on span "Prospect Interested Re-enquired Invalid Number Not Contacted Not Interested In …" at bounding box center [266, 189] width 156 height 10
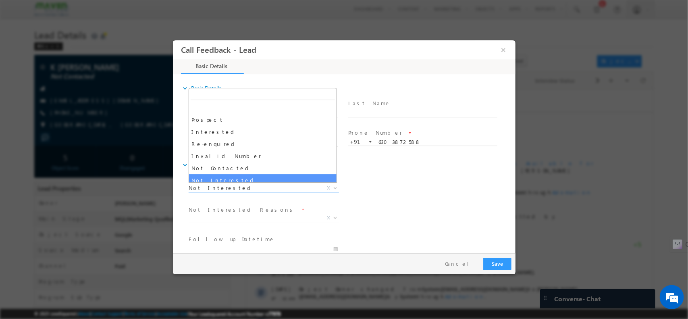
click at [239, 187] on span "Not Interested" at bounding box center [253, 187] width 131 height 7
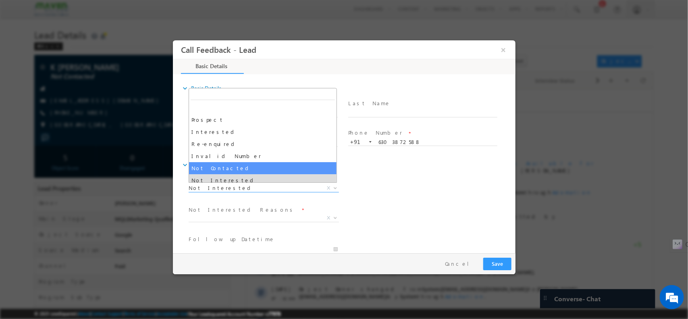
select select "Not Contacted"
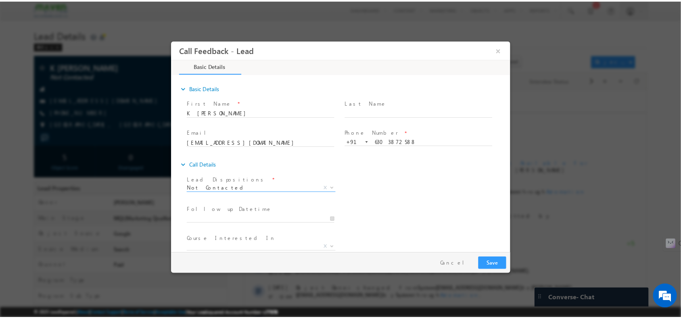
scroll to position [43, 0]
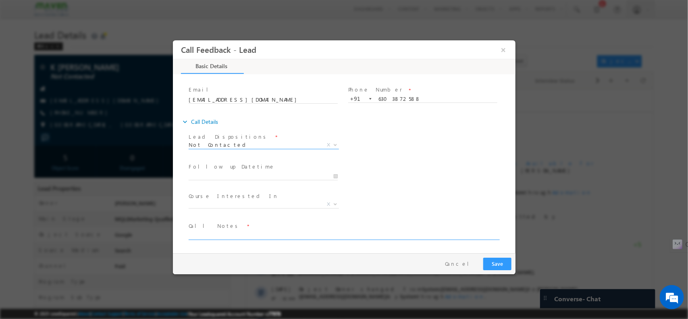
click at [236, 233] on textarea at bounding box center [343, 234] width 310 height 9
type textarea "Switch off"
click at [491, 267] on button "Save" at bounding box center [497, 263] width 28 height 12
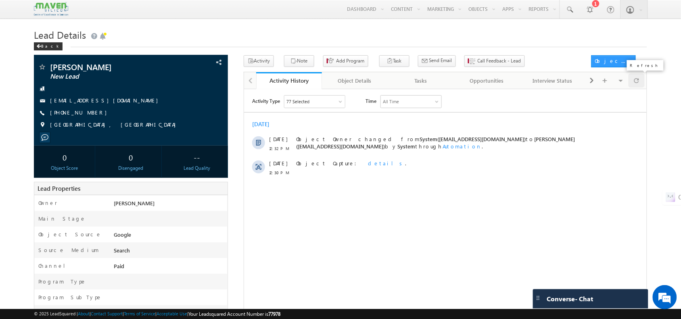
click at [544, 87] on span at bounding box center [636, 80] width 5 height 14
click at [65, 114] on span "[PHONE_NUMBER]" at bounding box center [80, 113] width 61 height 8
click at [76, 113] on span "[PHONE_NUMBER]" at bounding box center [80, 113] width 61 height 8
copy span "9518530829"
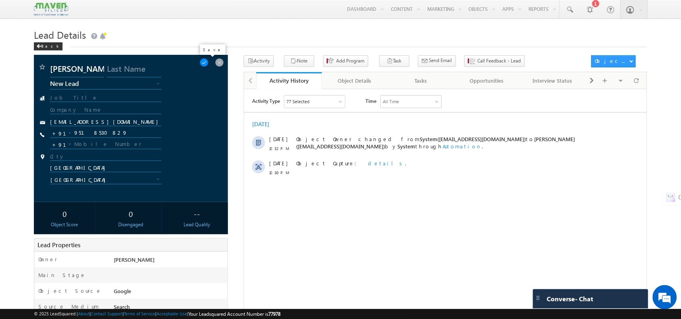
click at [206, 61] on span at bounding box center [204, 62] width 9 height 9
click at [208, 63] on span at bounding box center [204, 62] width 9 height 9
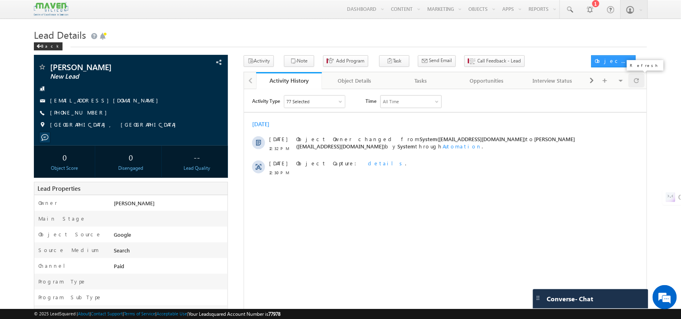
click at [544, 87] on div at bounding box center [636, 80] width 16 height 14
click at [291, 58] on icon "button" at bounding box center [293, 62] width 6 height 8
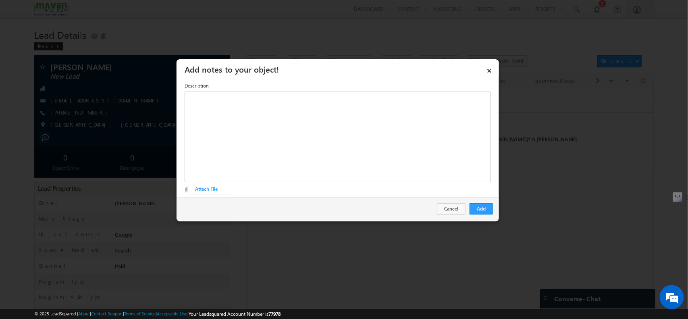
click at [365, 164] on div "× Add notes to your object! Description Attach File Attach File Add Cancel" at bounding box center [337, 140] width 323 height 163
click at [365, 164] on div "Rich Text Editor, Description-inline-editor-div" at bounding box center [338, 137] width 306 height 91
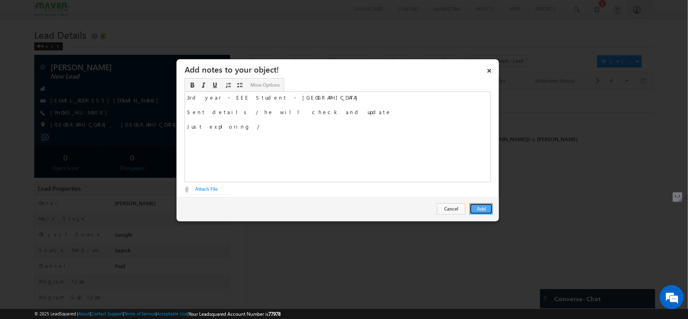
click at [491, 206] on button "Add" at bounding box center [481, 208] width 23 height 11
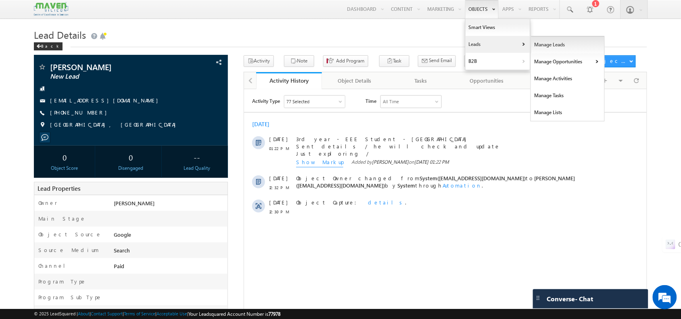
click at [547, 46] on link "Manage Leads" at bounding box center [568, 44] width 74 height 17
